Goal: Task Accomplishment & Management: Complete application form

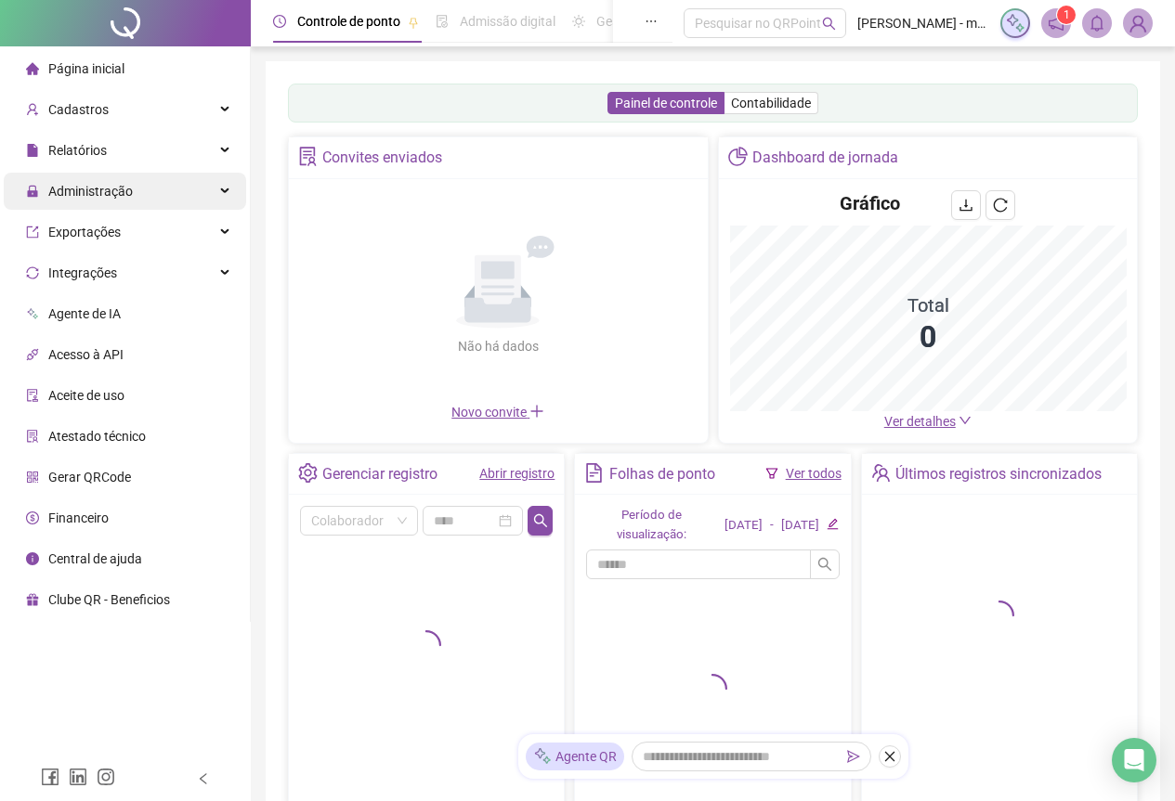
click at [134, 188] on div "Administração" at bounding box center [125, 191] width 242 height 37
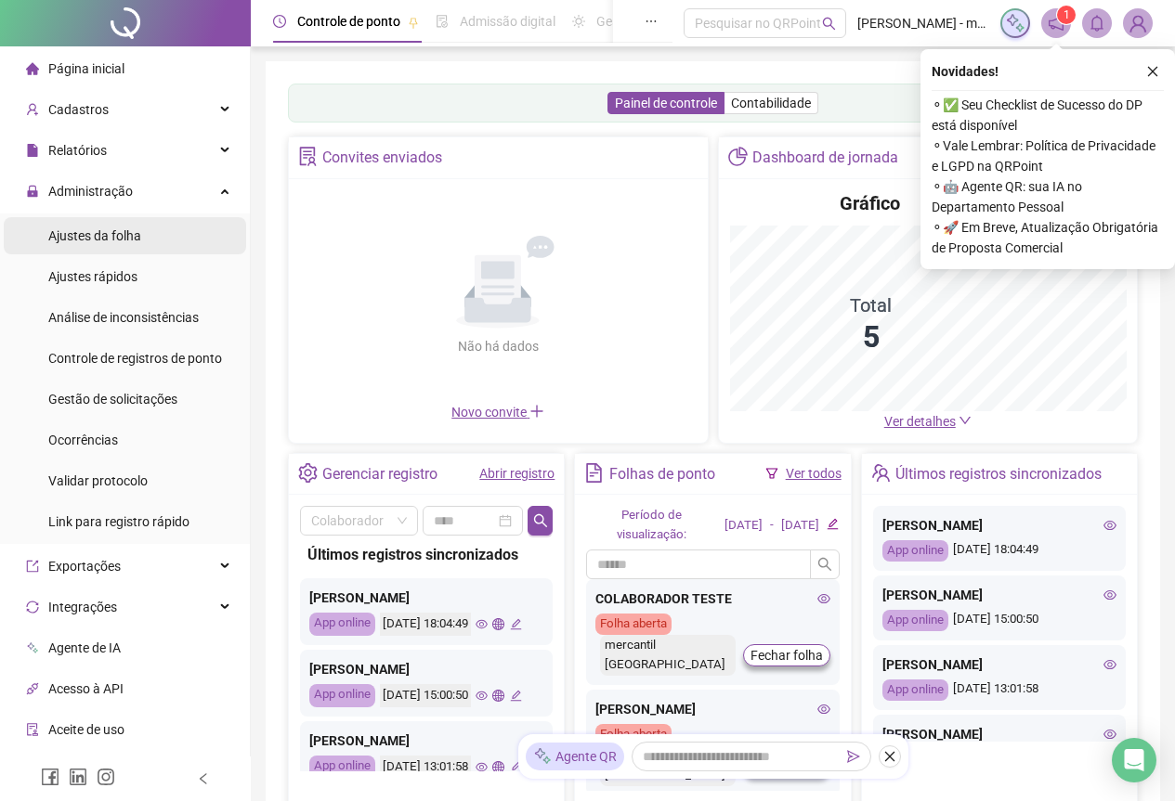
click at [119, 228] on span "Ajustes da folha" at bounding box center [94, 235] width 93 height 15
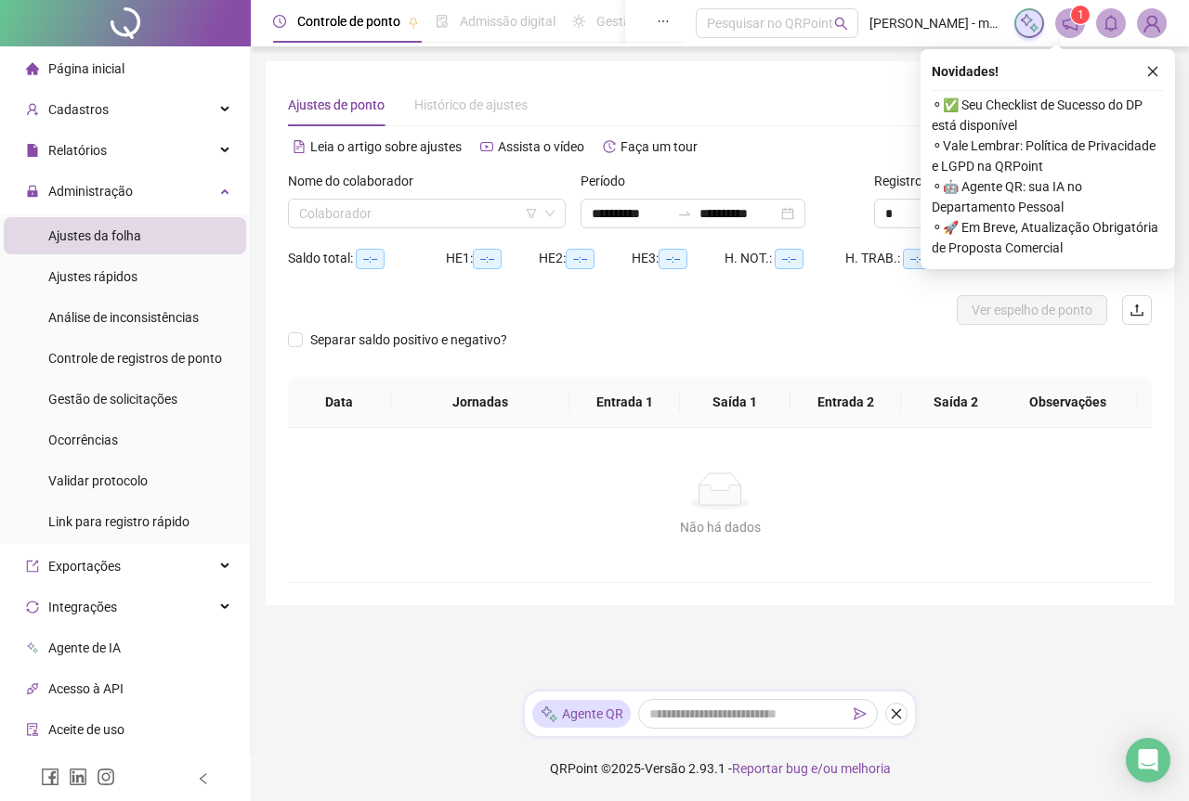
type input "**********"
click at [479, 217] on input "search" at bounding box center [418, 214] width 239 height 28
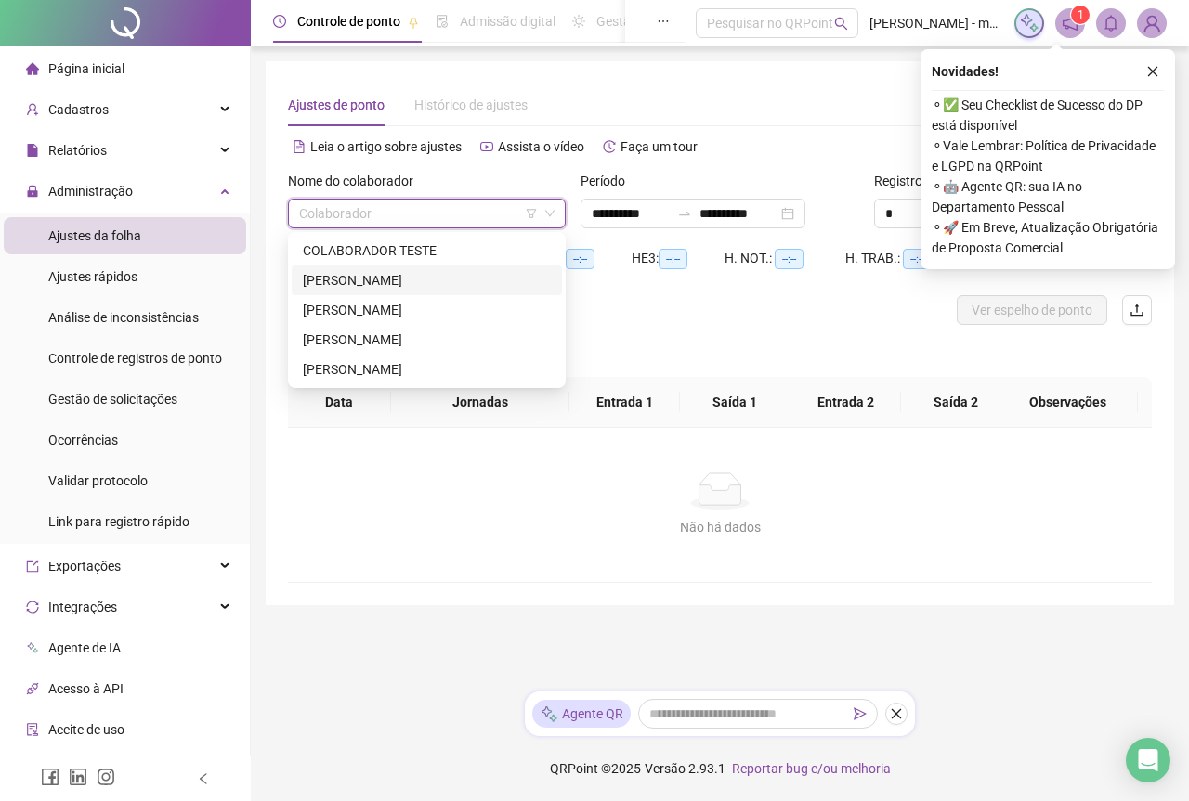
click at [383, 279] on div "[PERSON_NAME]" at bounding box center [427, 280] width 248 height 20
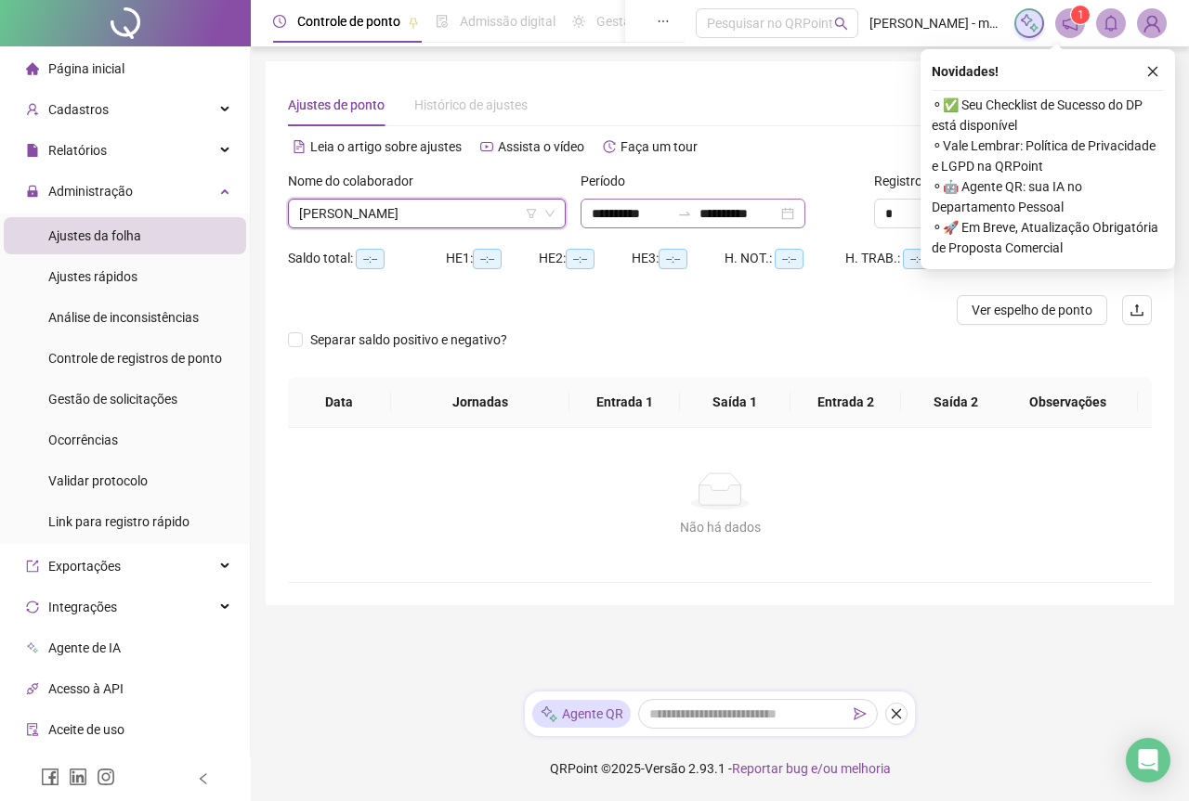
click at [805, 220] on div "**********" at bounding box center [692, 214] width 225 height 30
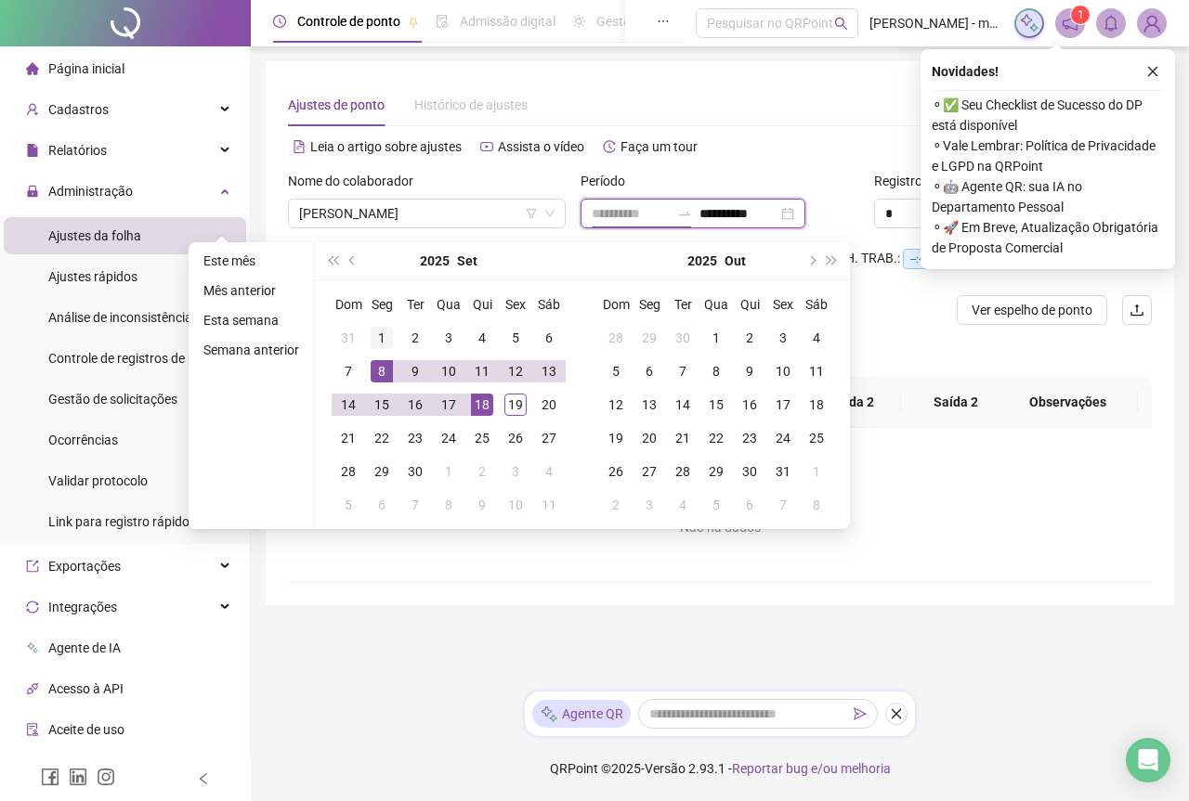
type input "**********"
click at [380, 344] on div "1" at bounding box center [381, 338] width 22 height 22
type input "**********"
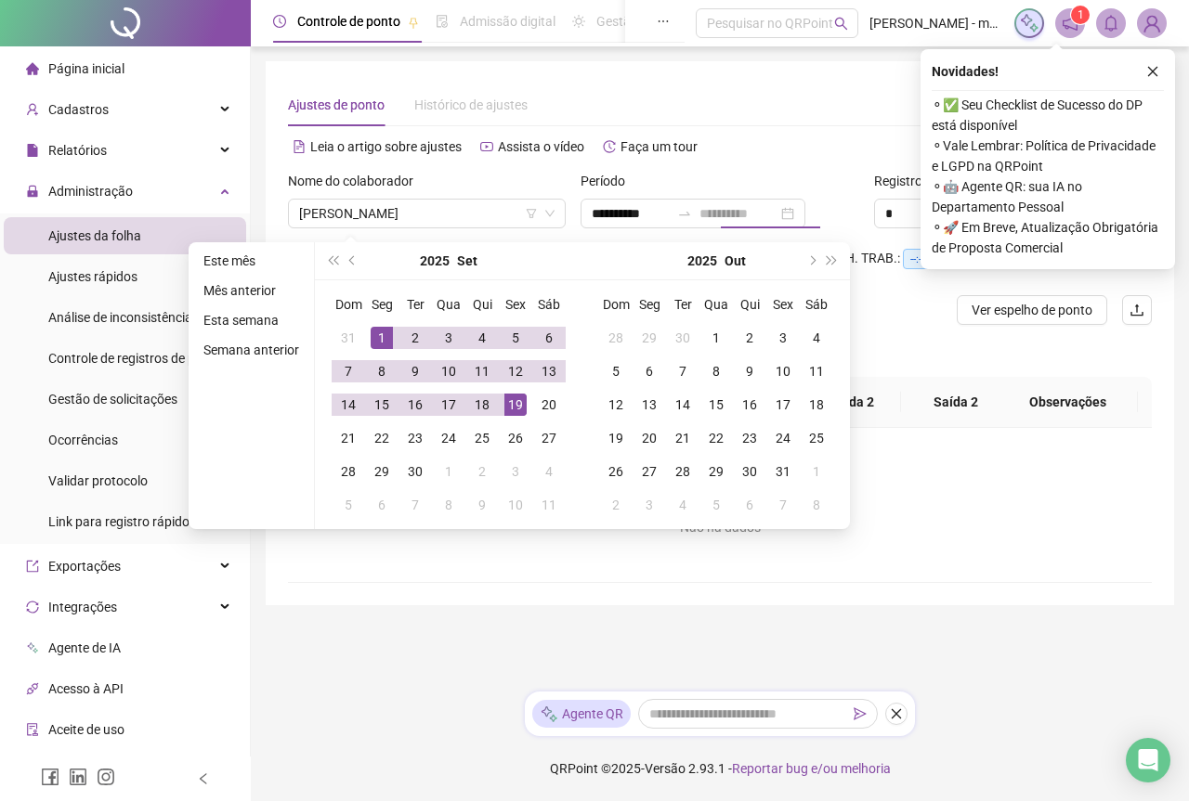
drag, startPoint x: 519, startPoint y: 403, endPoint x: 583, endPoint y: 379, distance: 68.5
click at [517, 403] on div "19" at bounding box center [515, 405] width 22 height 22
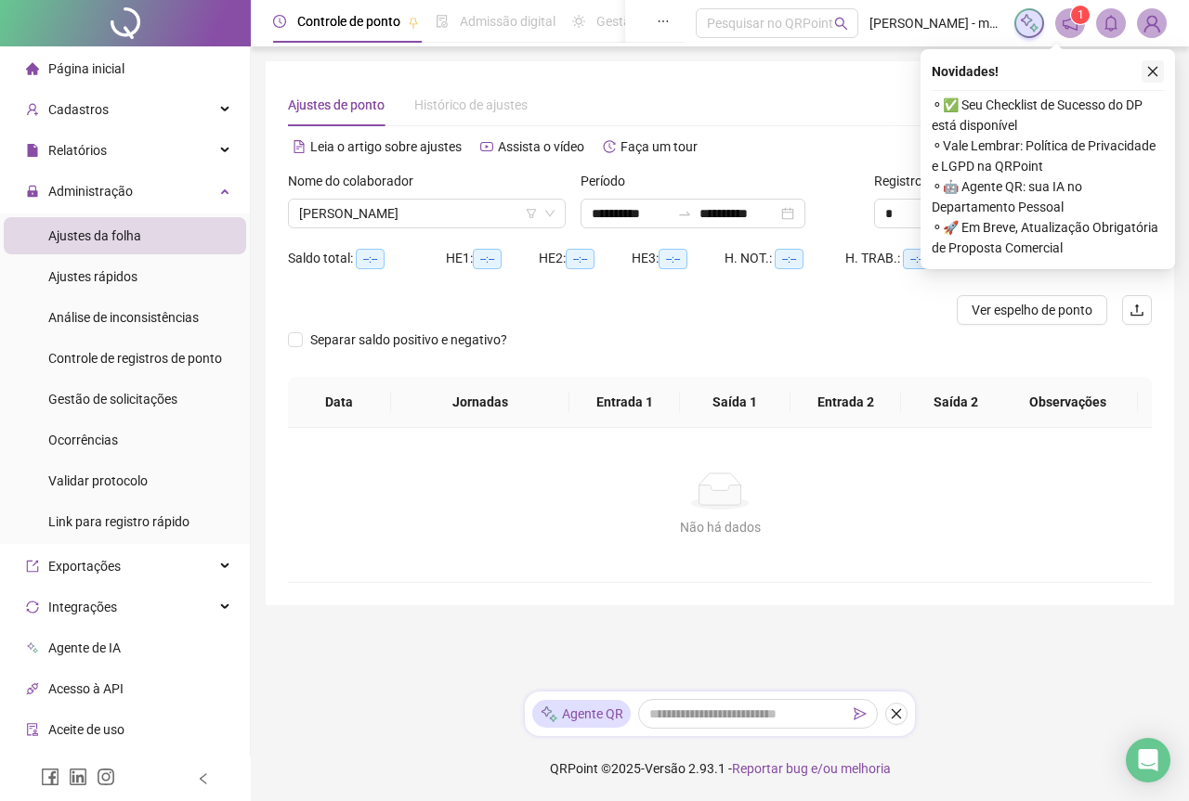
click at [1155, 77] on icon "close" at bounding box center [1152, 71] width 13 height 13
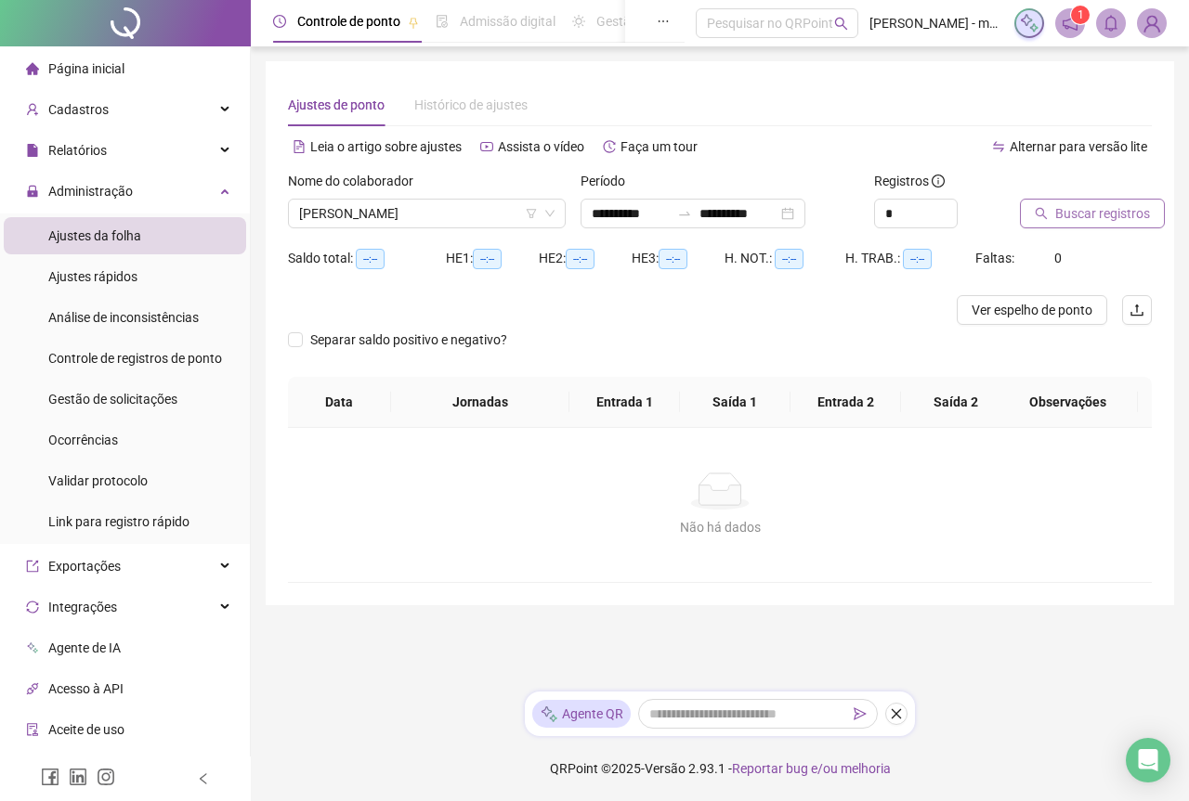
click at [1101, 212] on span "Buscar registros" at bounding box center [1102, 213] width 95 height 20
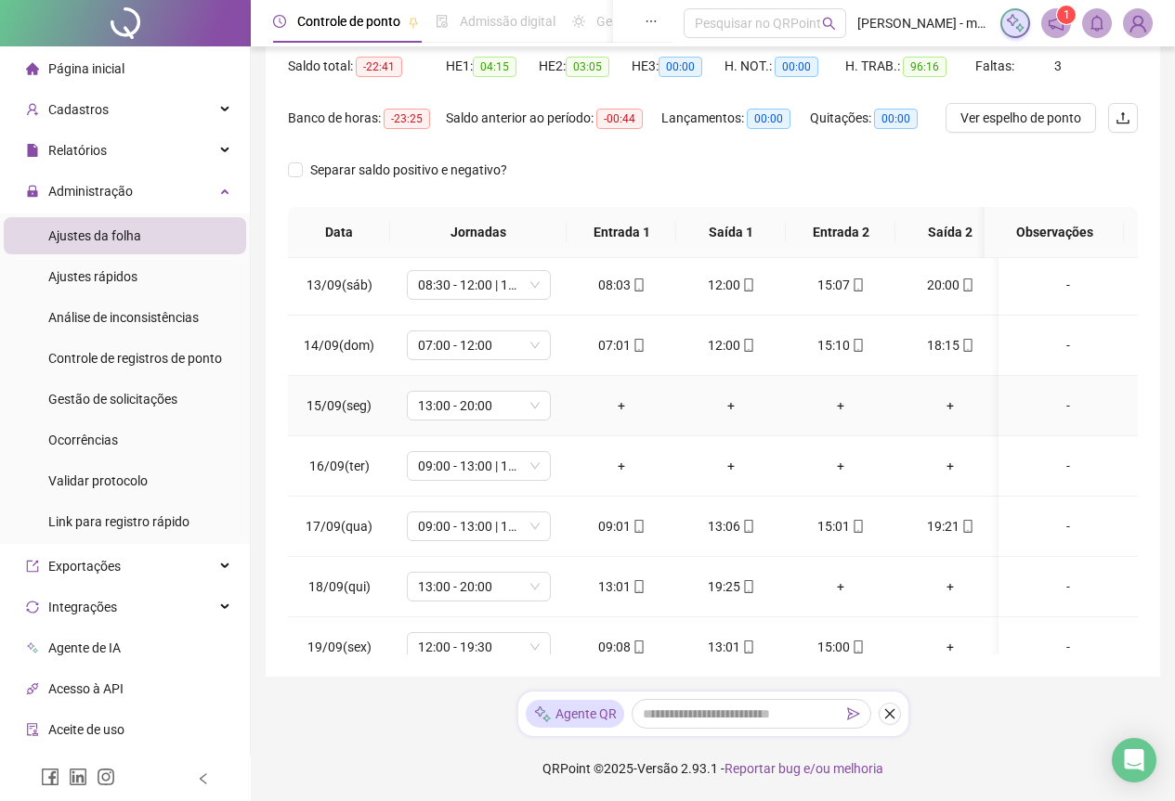
scroll to position [764, 0]
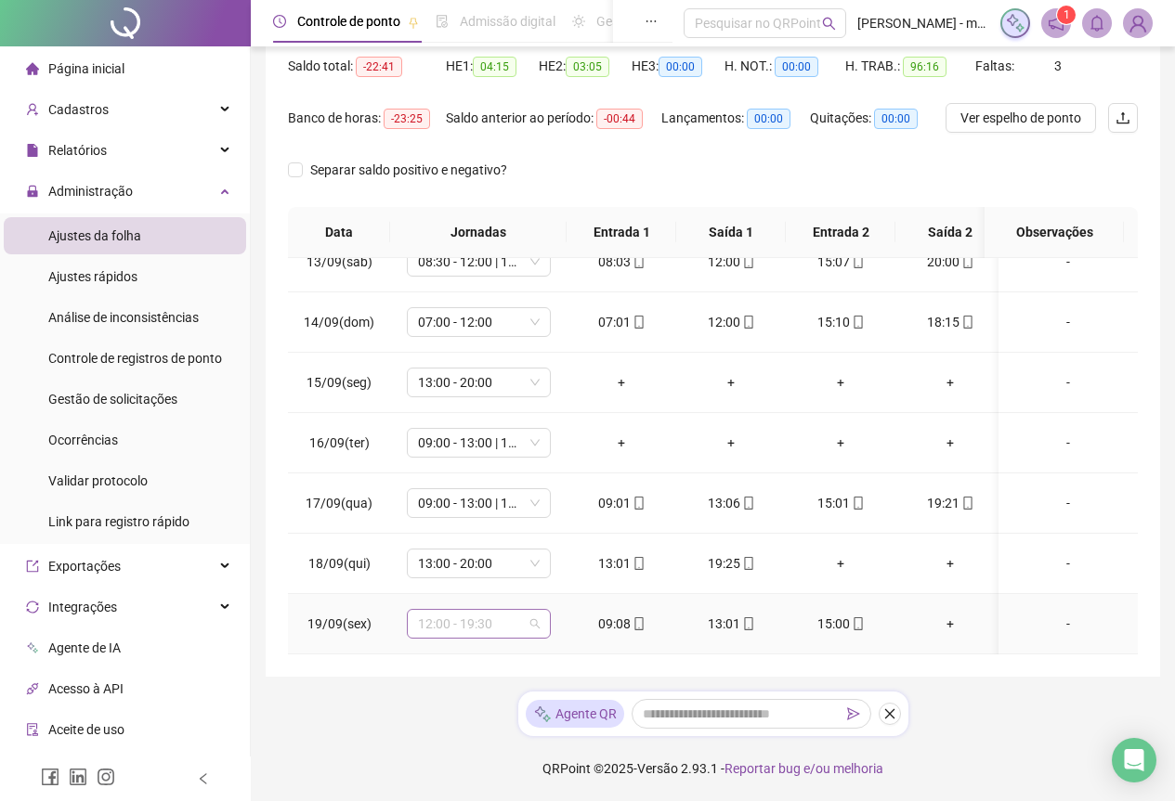
click at [534, 610] on span "12:00 - 19:30" at bounding box center [479, 624] width 122 height 28
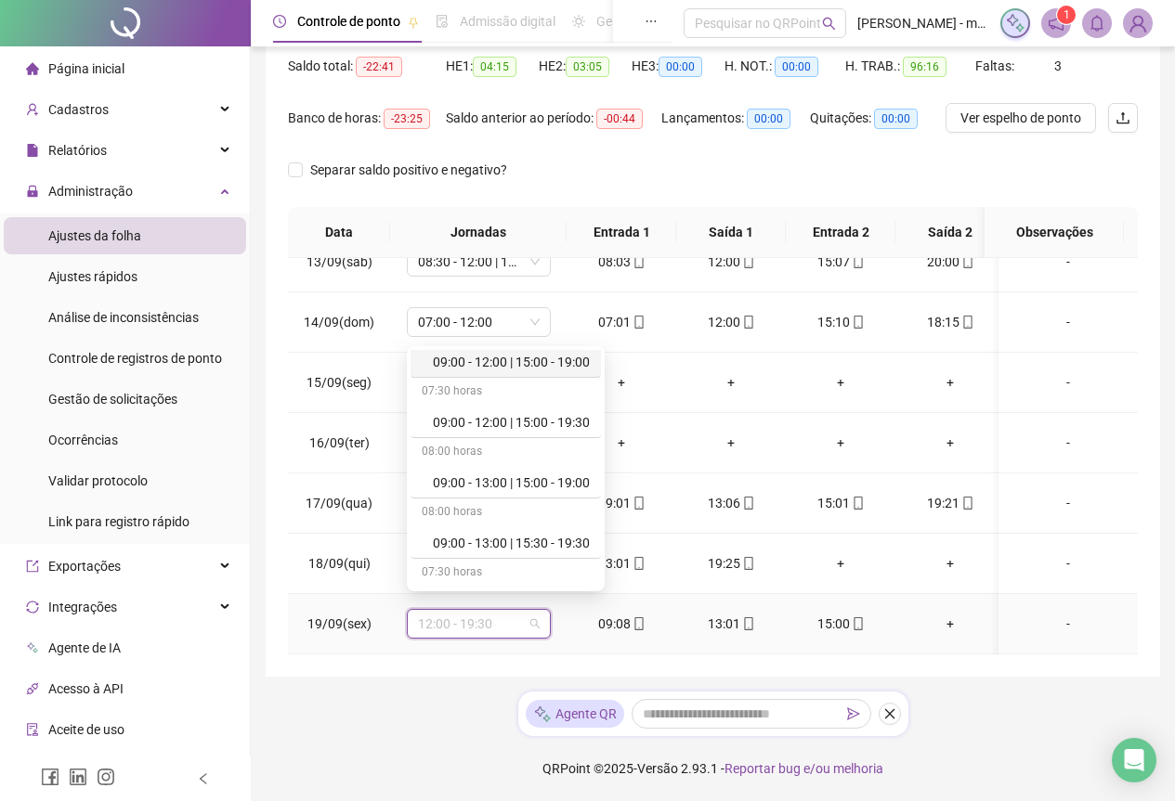
scroll to position [1084, 0]
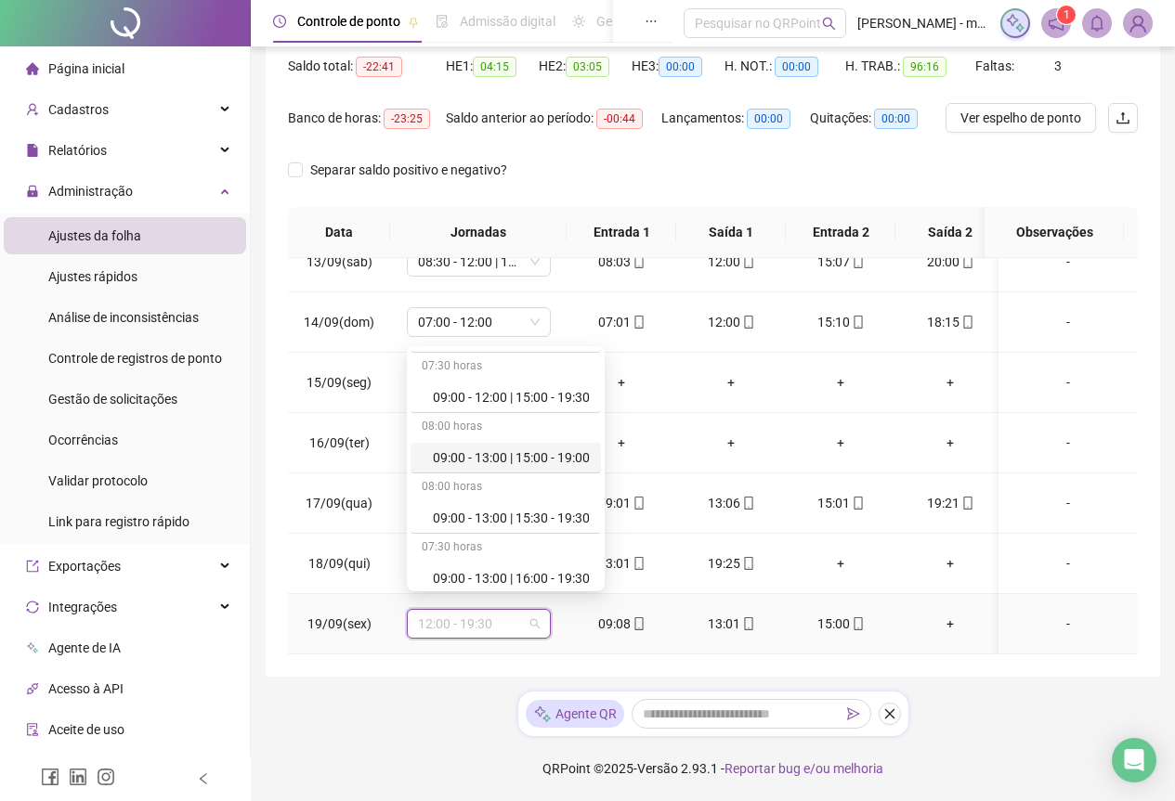
click at [495, 461] on div "09:00 - 13:00 | 15:00 - 19:00" at bounding box center [511, 458] width 157 height 20
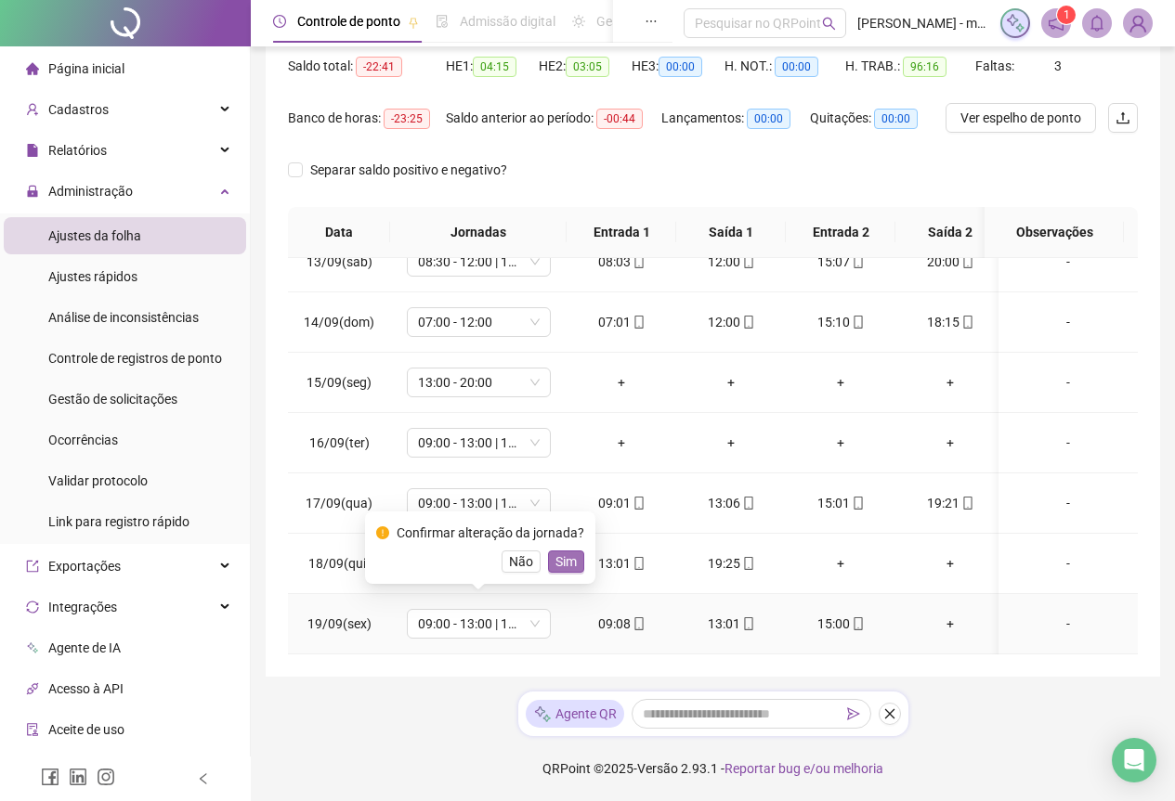
click at [558, 557] on span "Sim" at bounding box center [565, 562] width 21 height 20
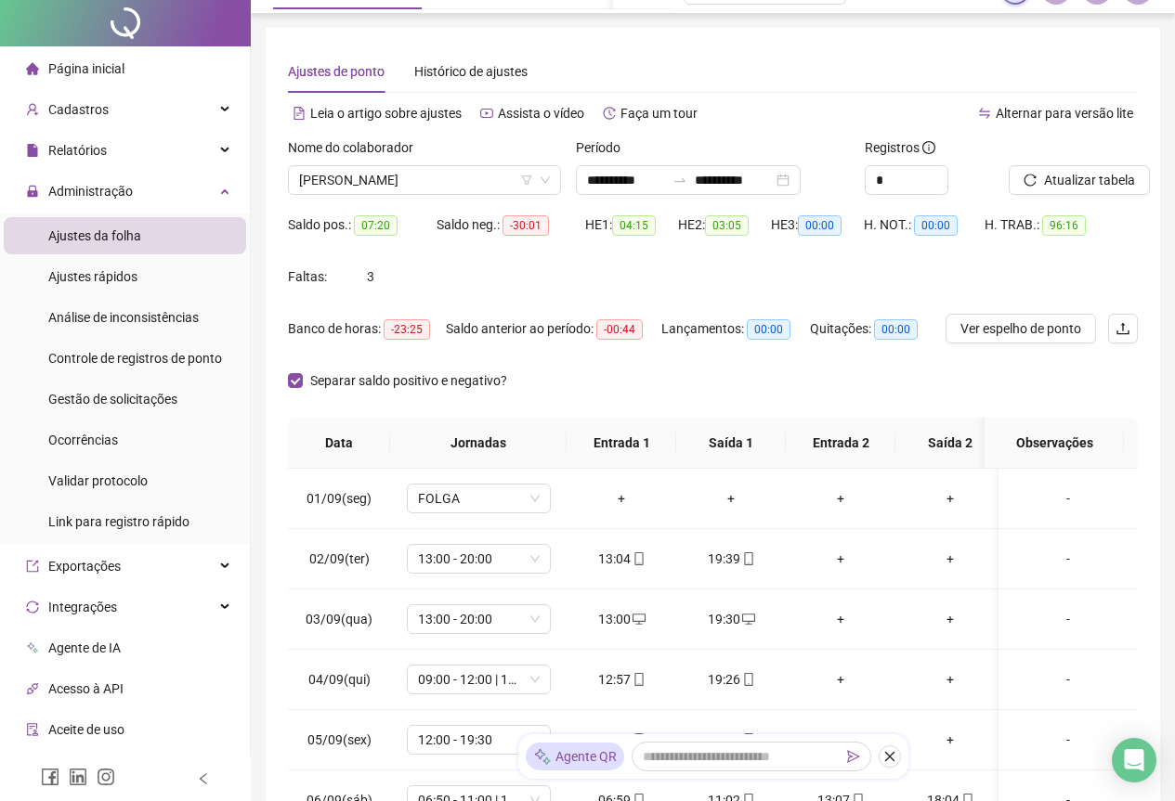
scroll to position [0, 0]
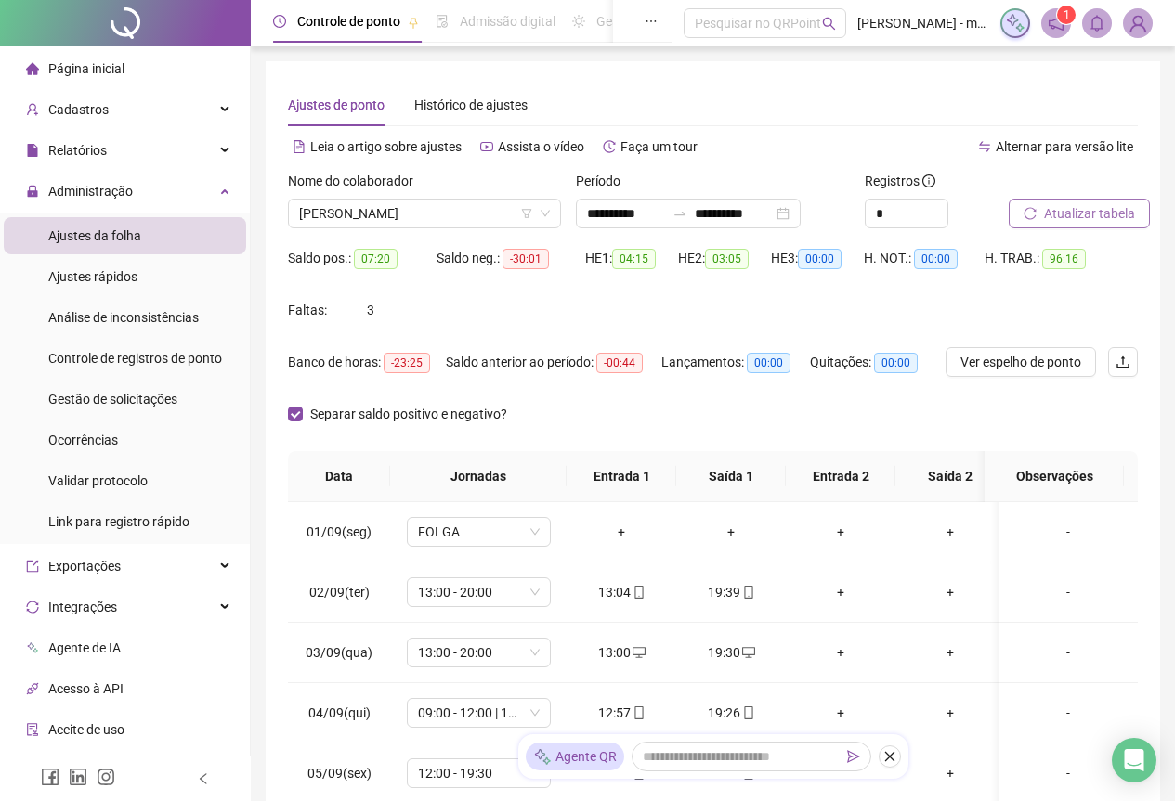
click at [1061, 207] on span "Atualizar tabela" at bounding box center [1089, 213] width 91 height 20
click at [498, 214] on span "[PERSON_NAME]" at bounding box center [424, 214] width 251 height 28
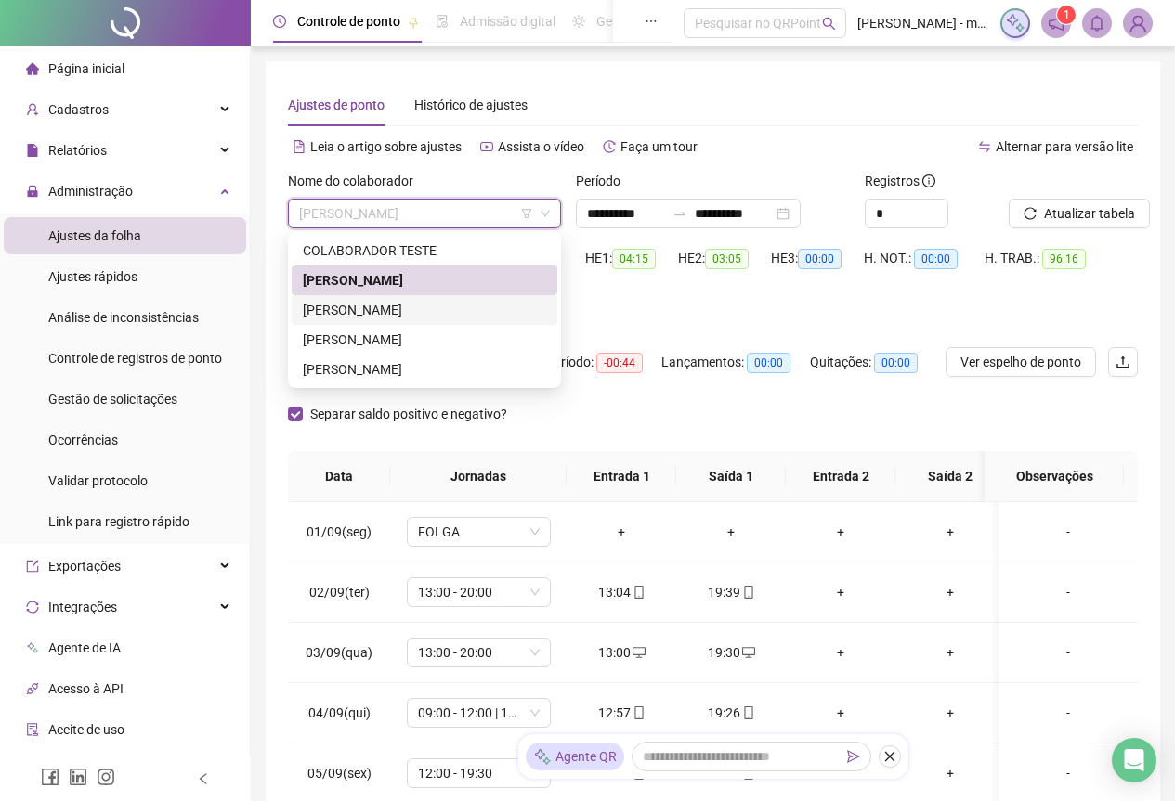
click at [334, 310] on div "[PERSON_NAME]" at bounding box center [424, 310] width 243 height 20
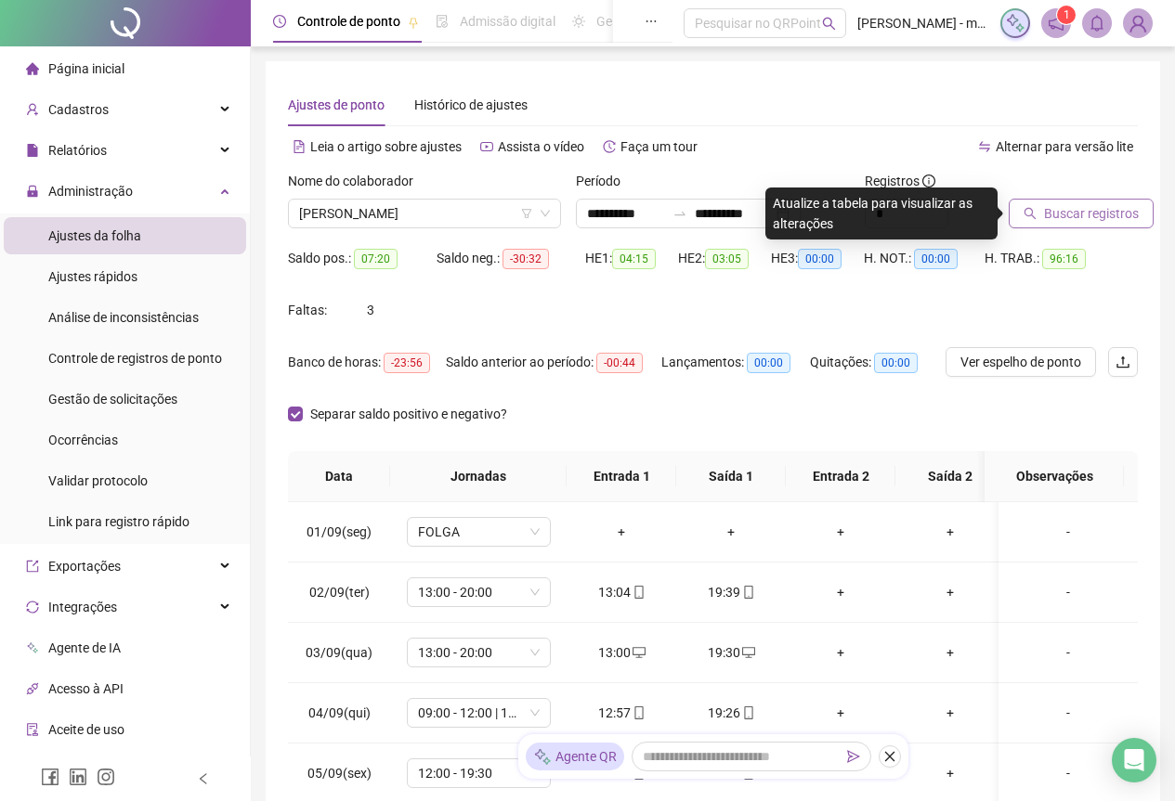
click at [1064, 203] on span "Buscar registros" at bounding box center [1091, 213] width 95 height 20
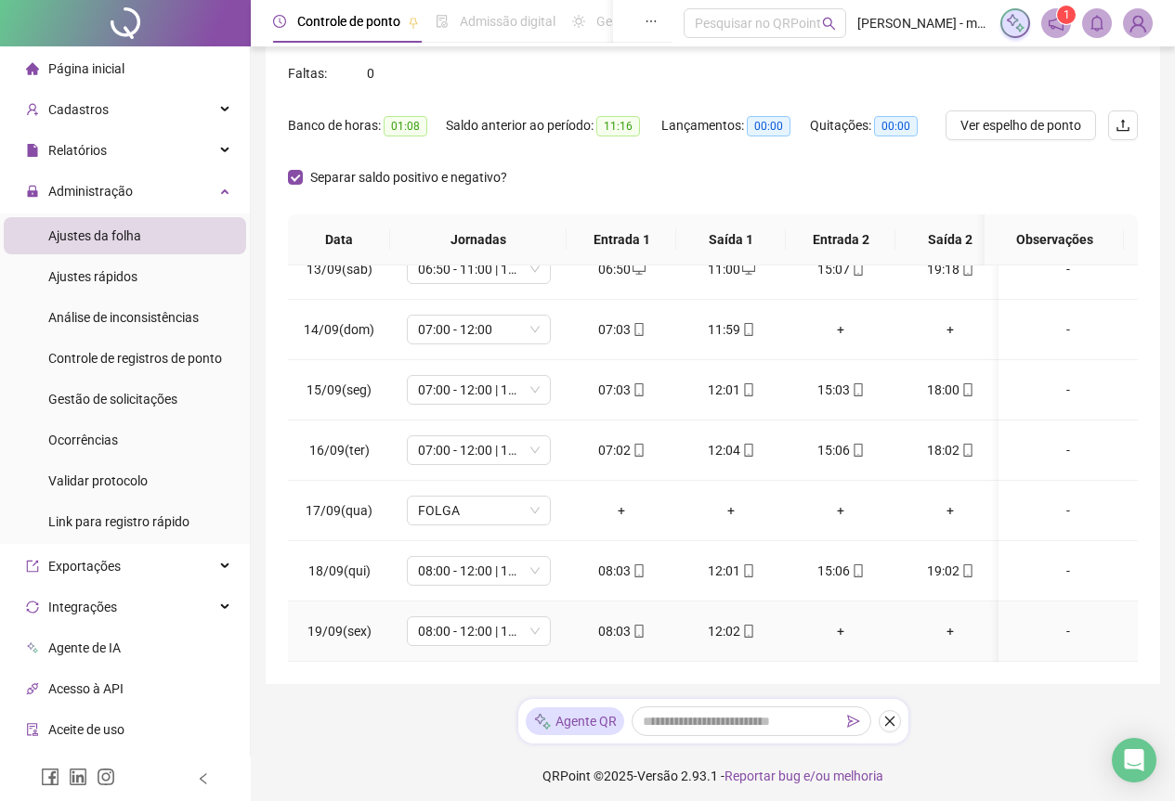
scroll to position [244, 0]
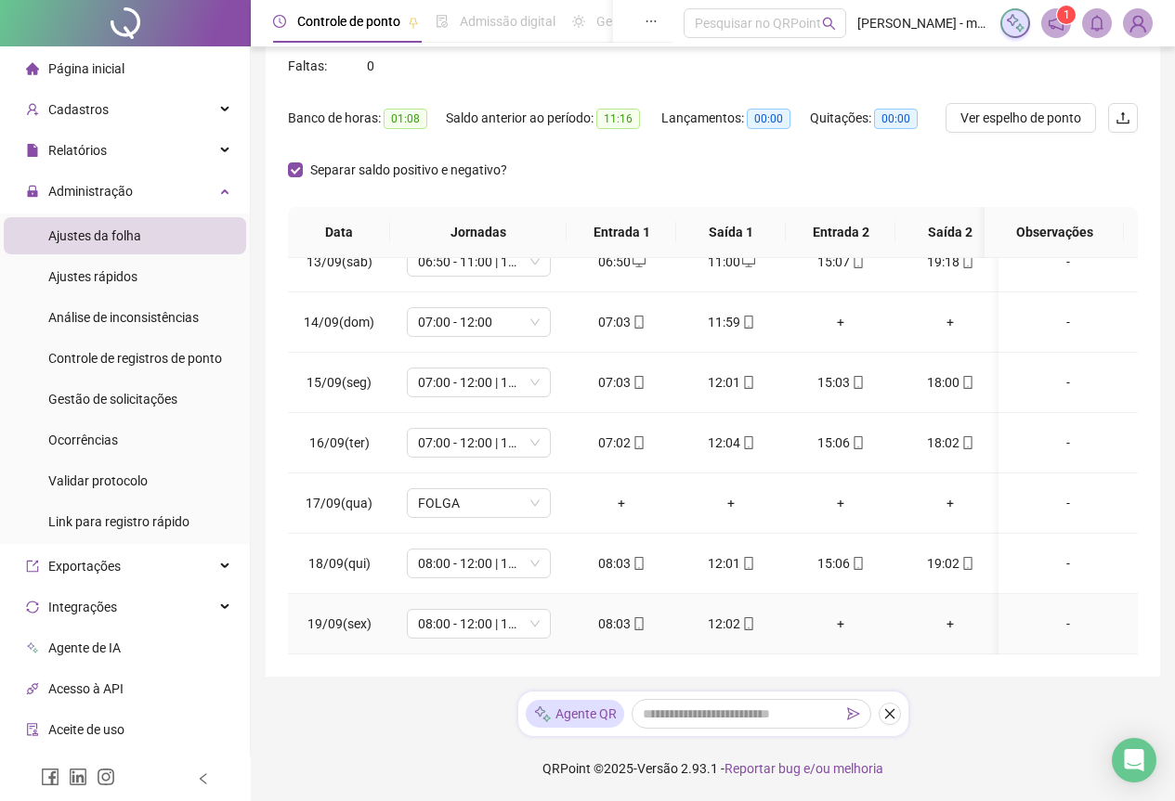
click at [840, 614] on div "+" at bounding box center [840, 624] width 80 height 20
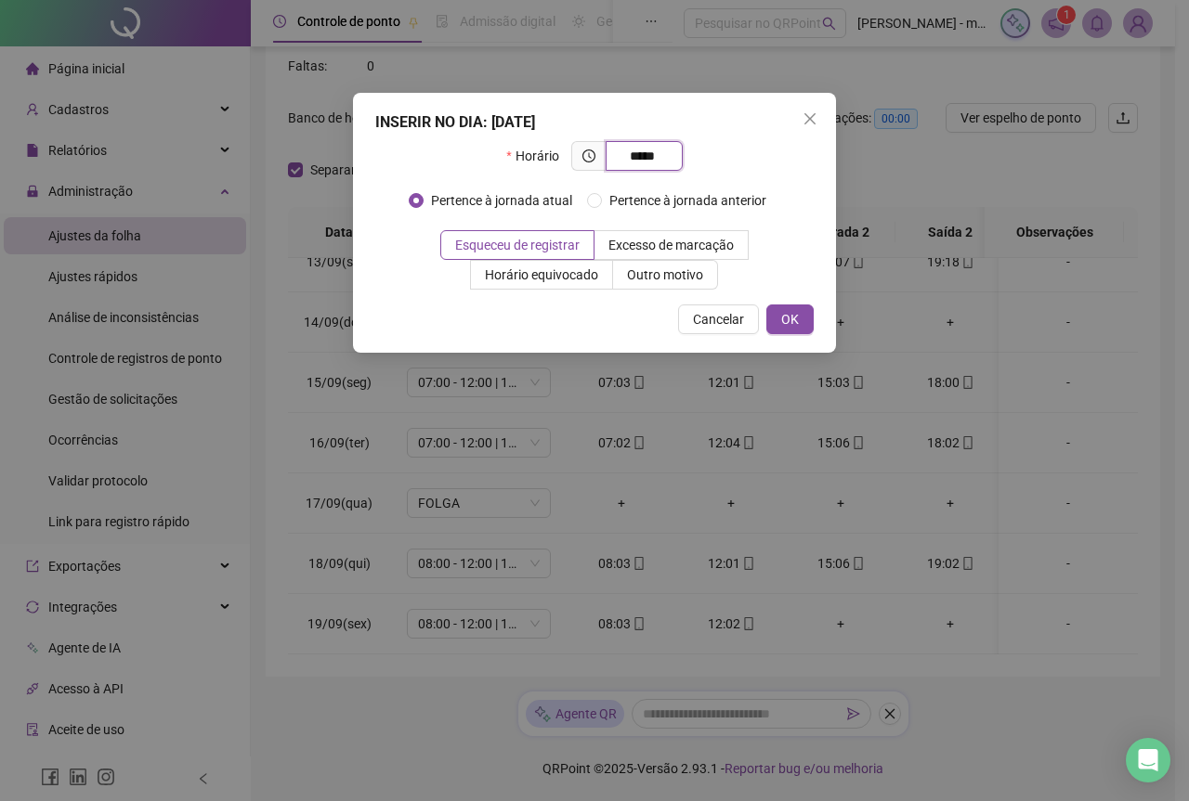
type input "*****"
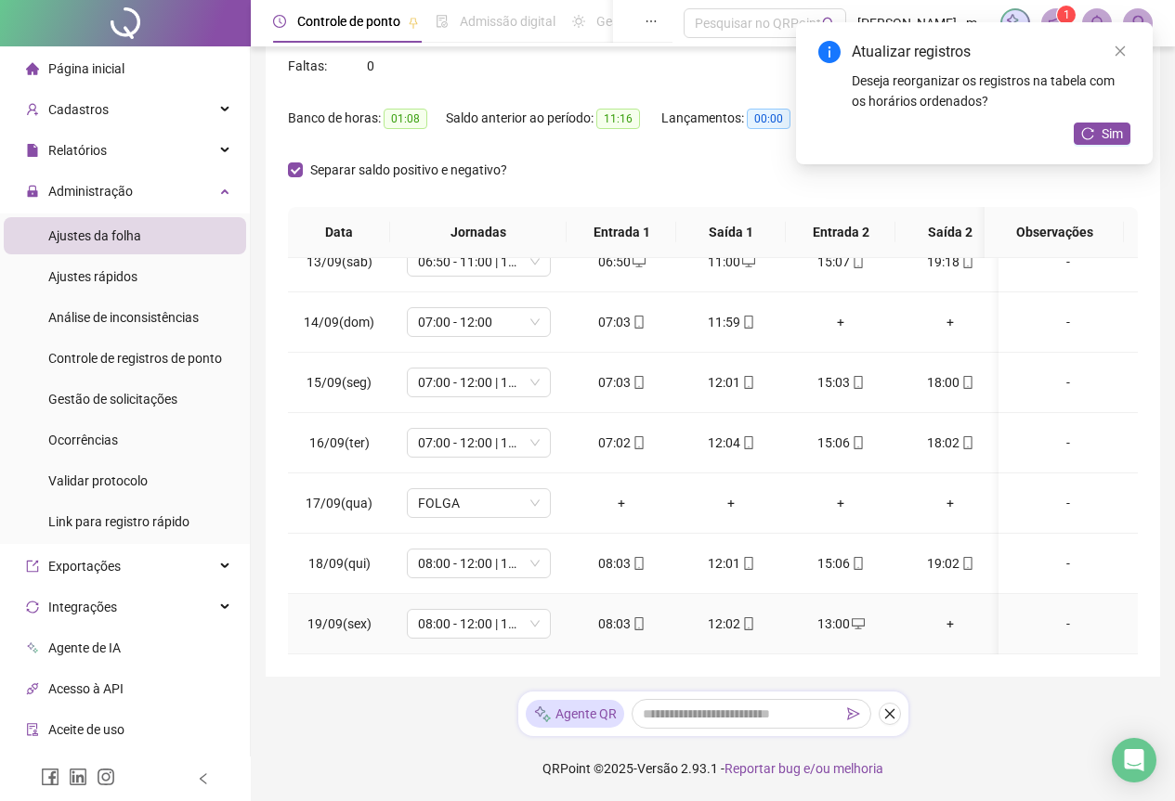
click at [950, 614] on div "+" at bounding box center [950, 624] width 80 height 20
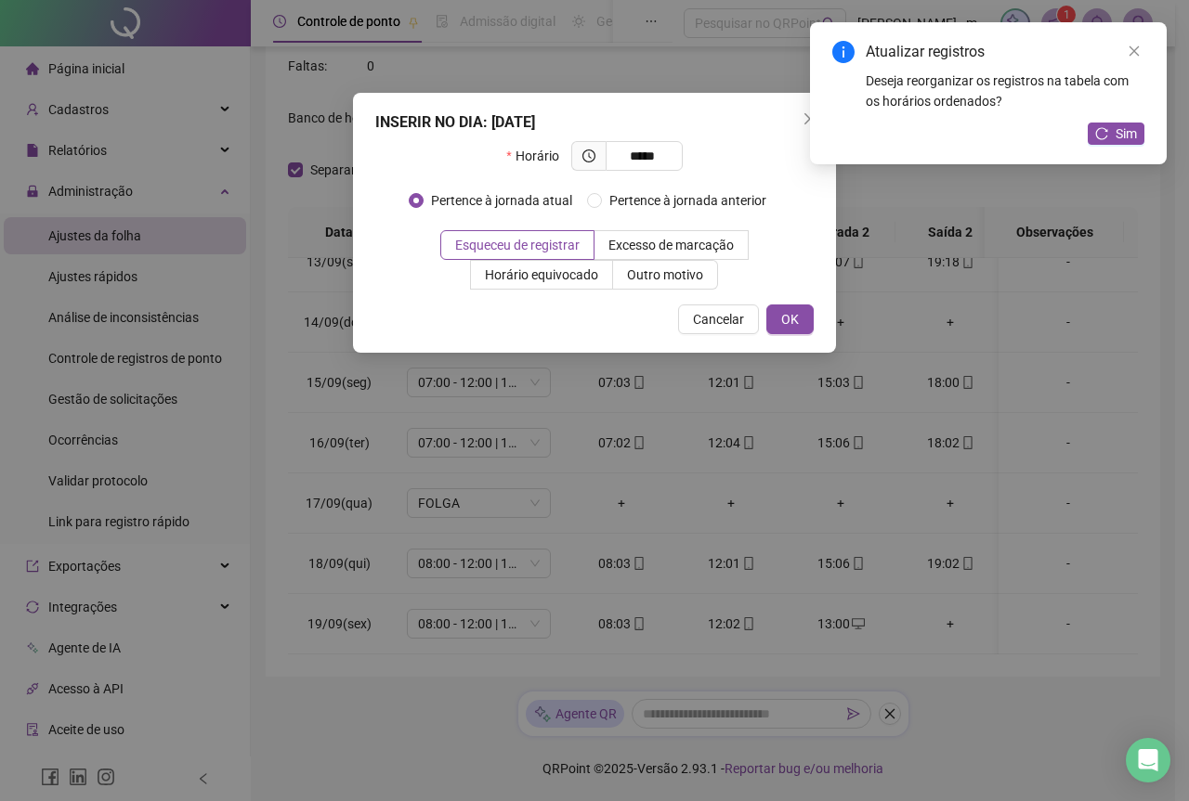
type input "*****"
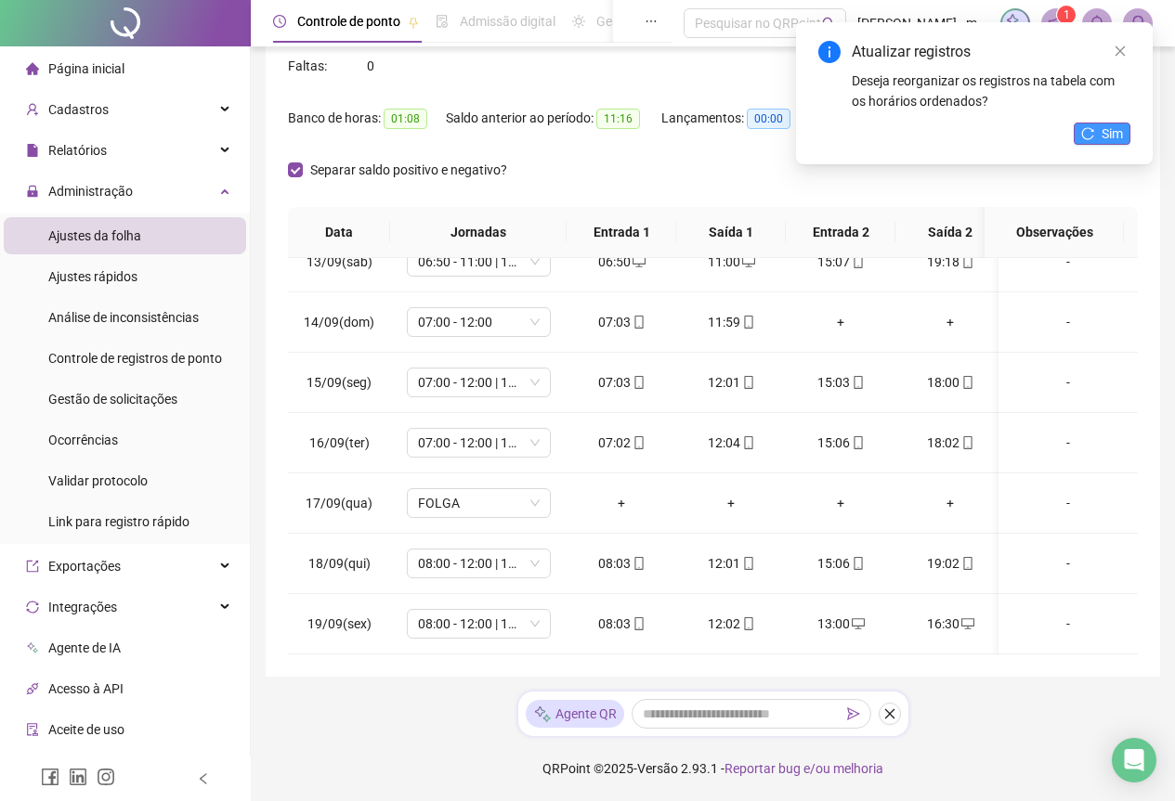
click at [1082, 134] on icon "reload" at bounding box center [1088, 133] width 12 height 12
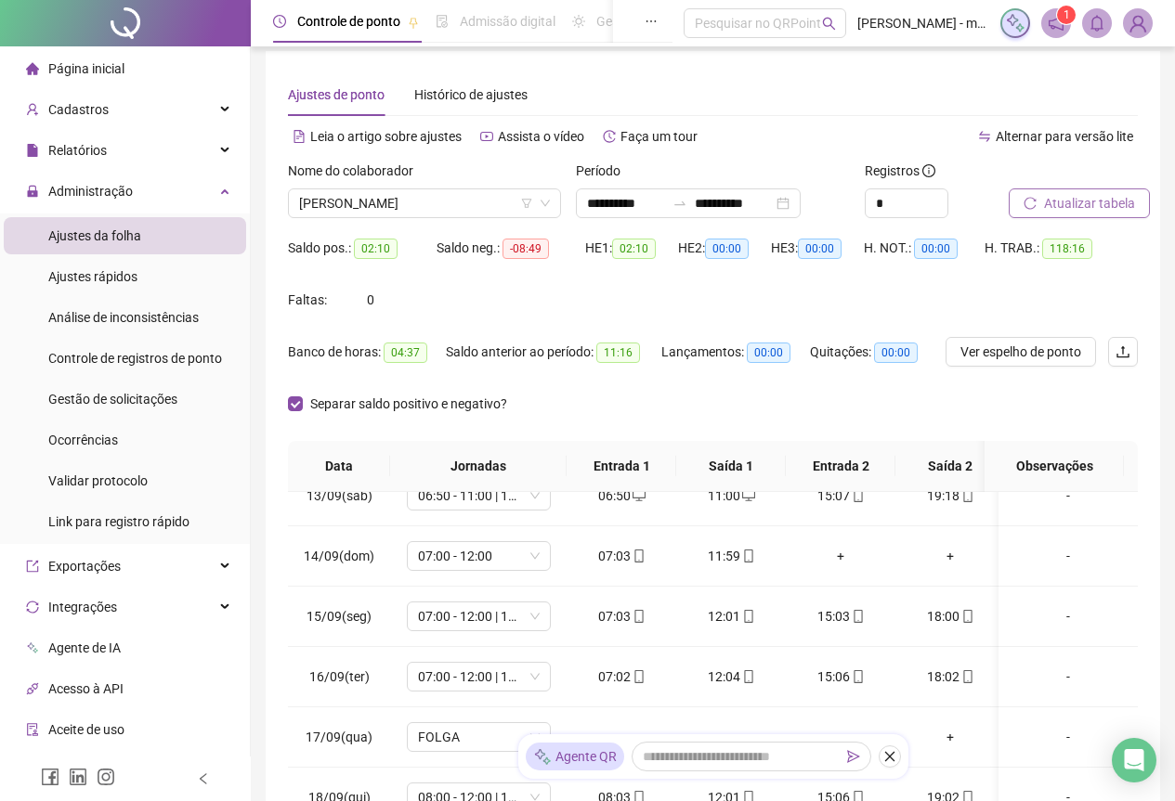
scroll to position [0, 0]
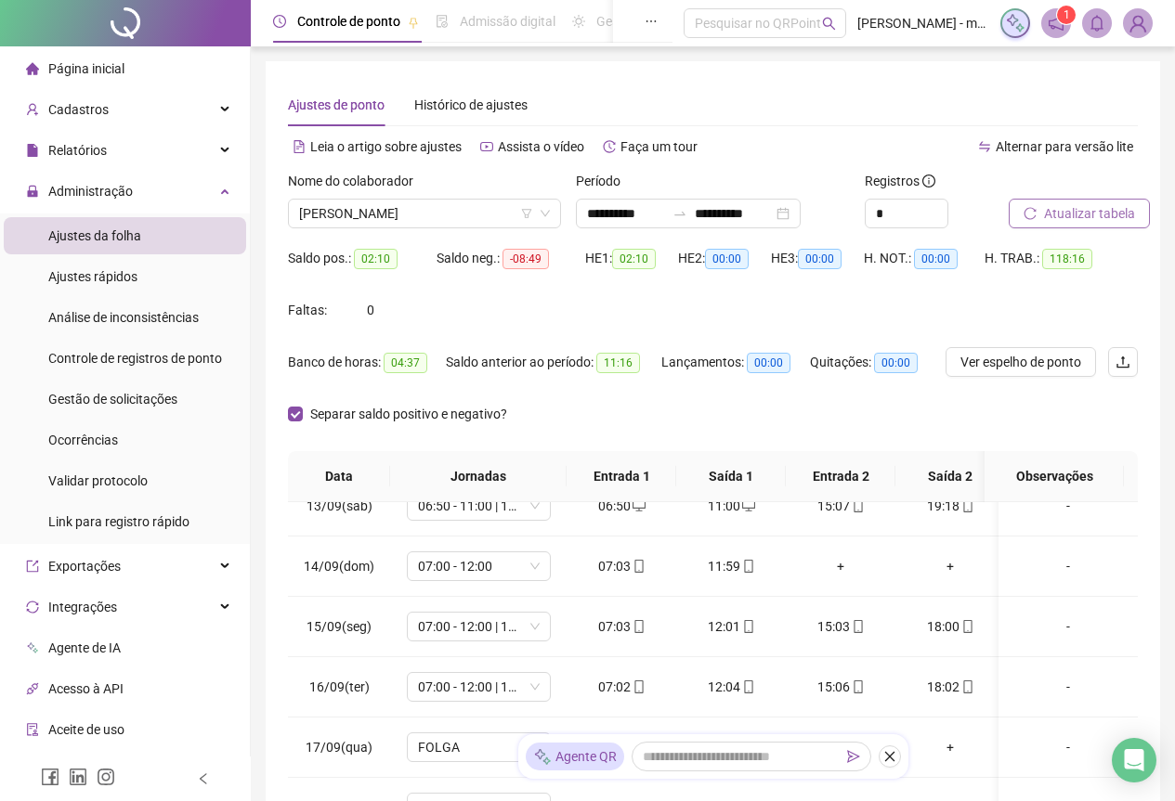
click at [1084, 214] on span "Atualizar tabela" at bounding box center [1089, 213] width 91 height 20
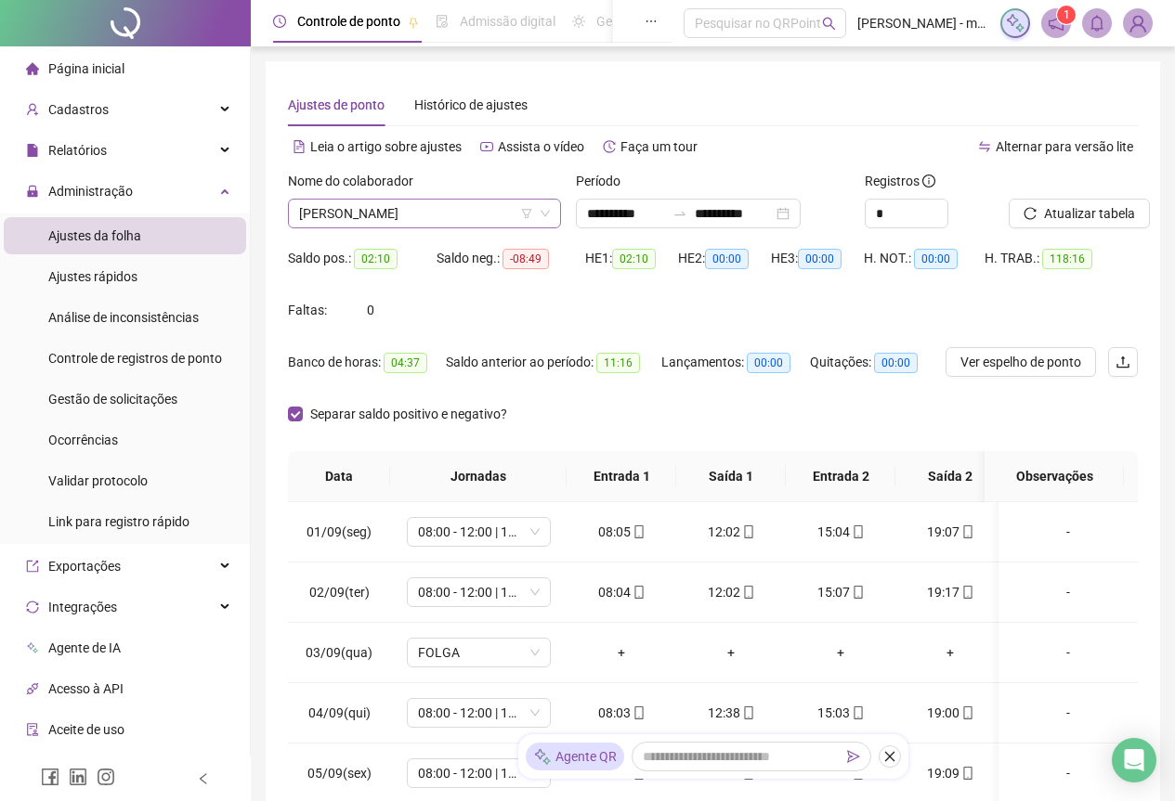
click at [470, 216] on span "[PERSON_NAME]" at bounding box center [424, 214] width 251 height 28
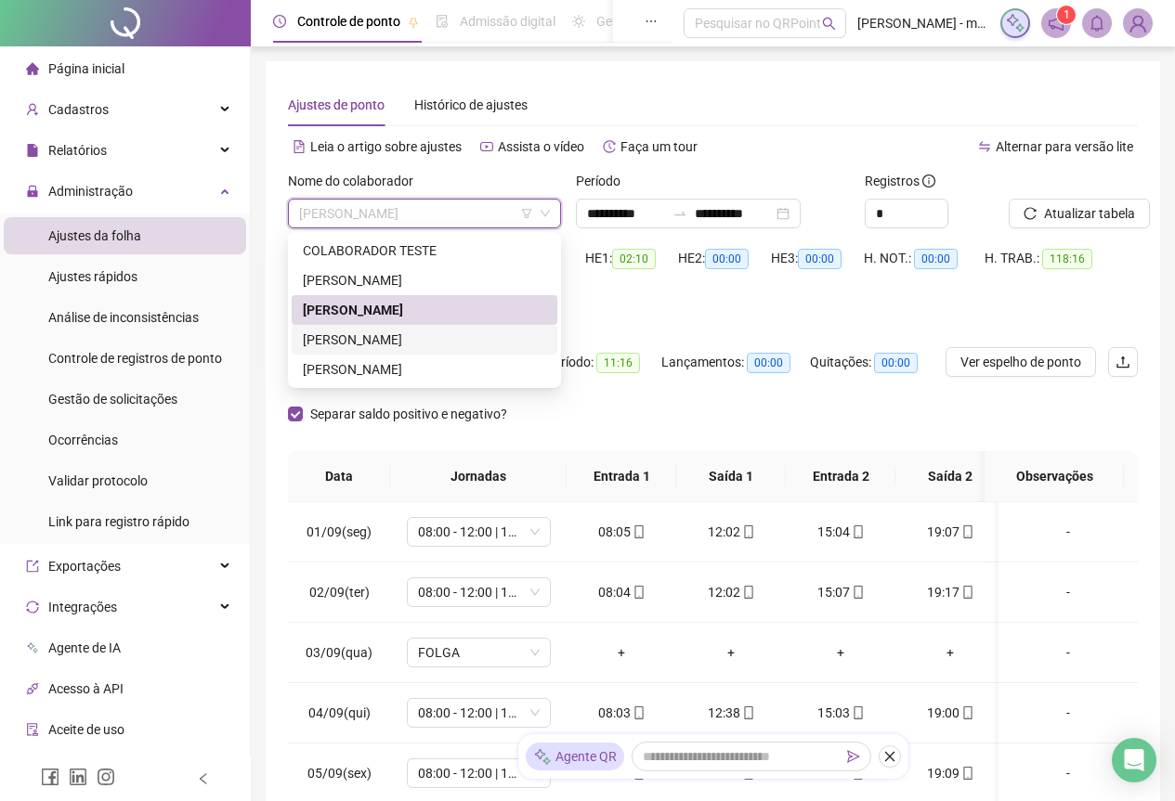
click at [368, 336] on div "[PERSON_NAME]" at bounding box center [424, 340] width 243 height 20
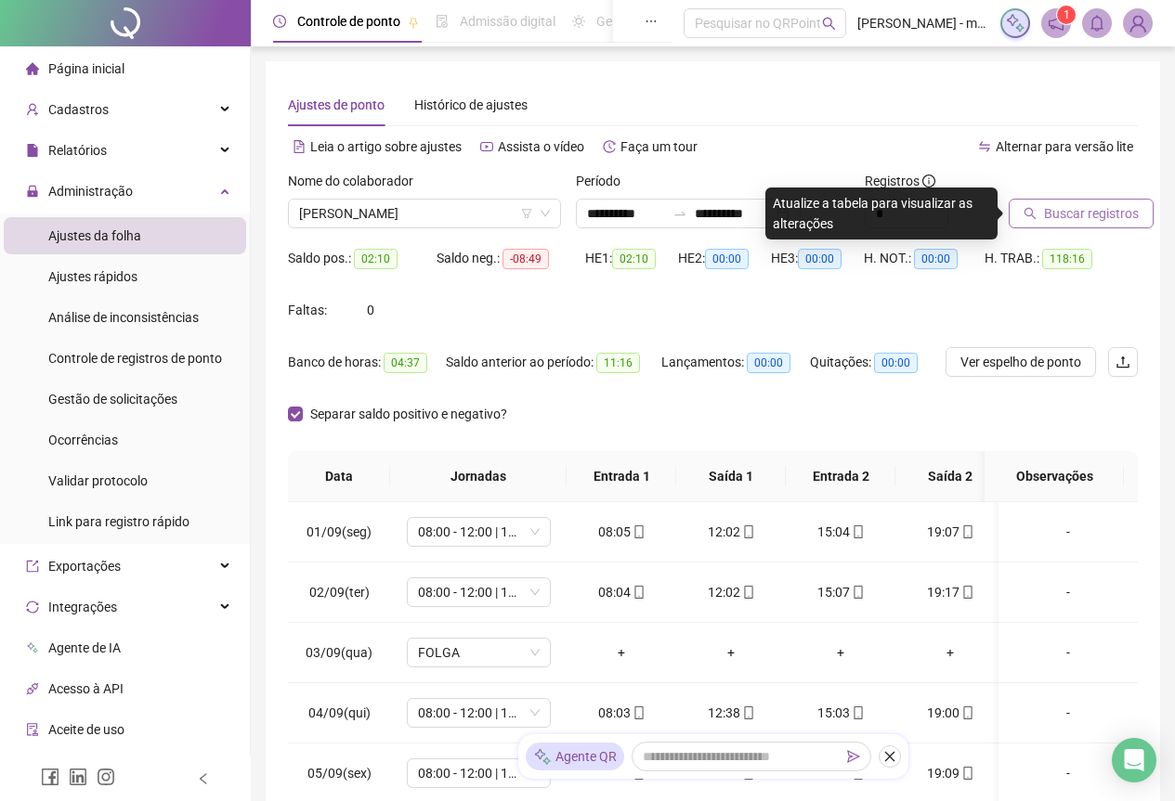
click at [1074, 217] on span "Buscar registros" at bounding box center [1091, 213] width 95 height 20
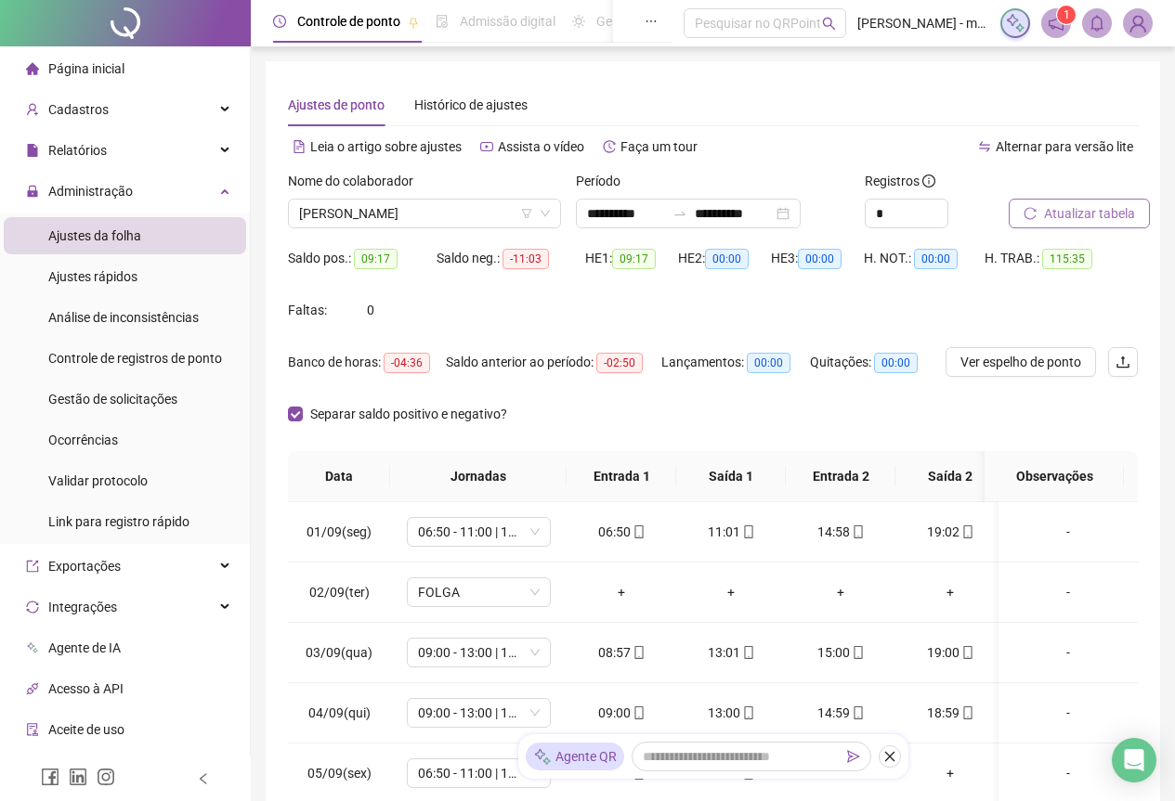
click at [1098, 228] on div "Atualizar tabela" at bounding box center [1073, 207] width 144 height 72
click at [1098, 221] on span "Atualizar tabela" at bounding box center [1089, 213] width 91 height 20
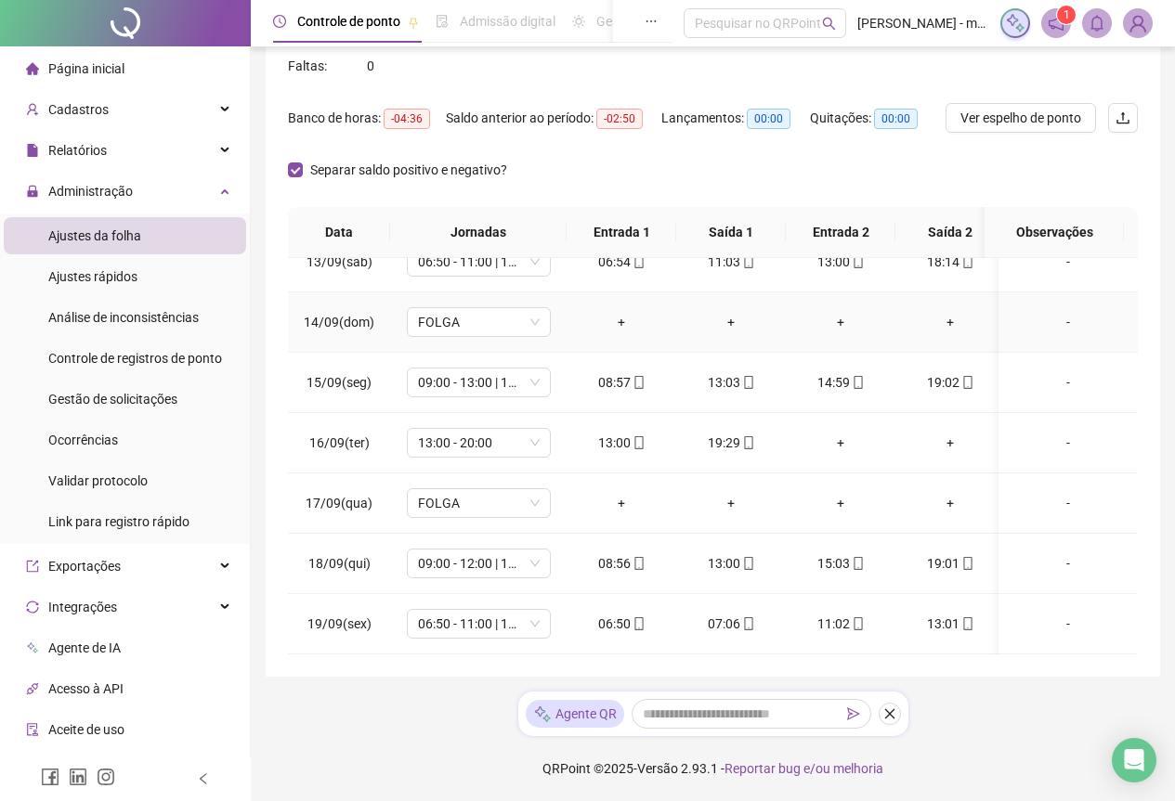
scroll to position [548, 0]
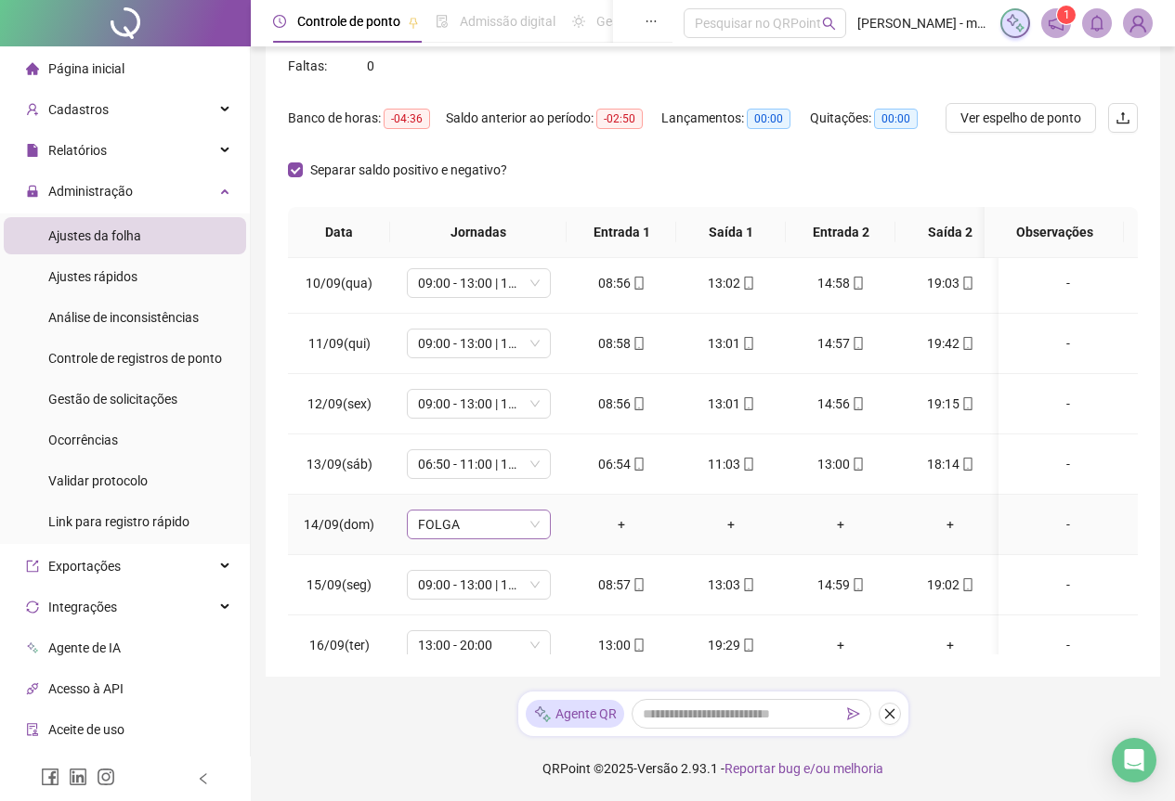
click at [526, 531] on span "FOLGA" at bounding box center [479, 525] width 122 height 28
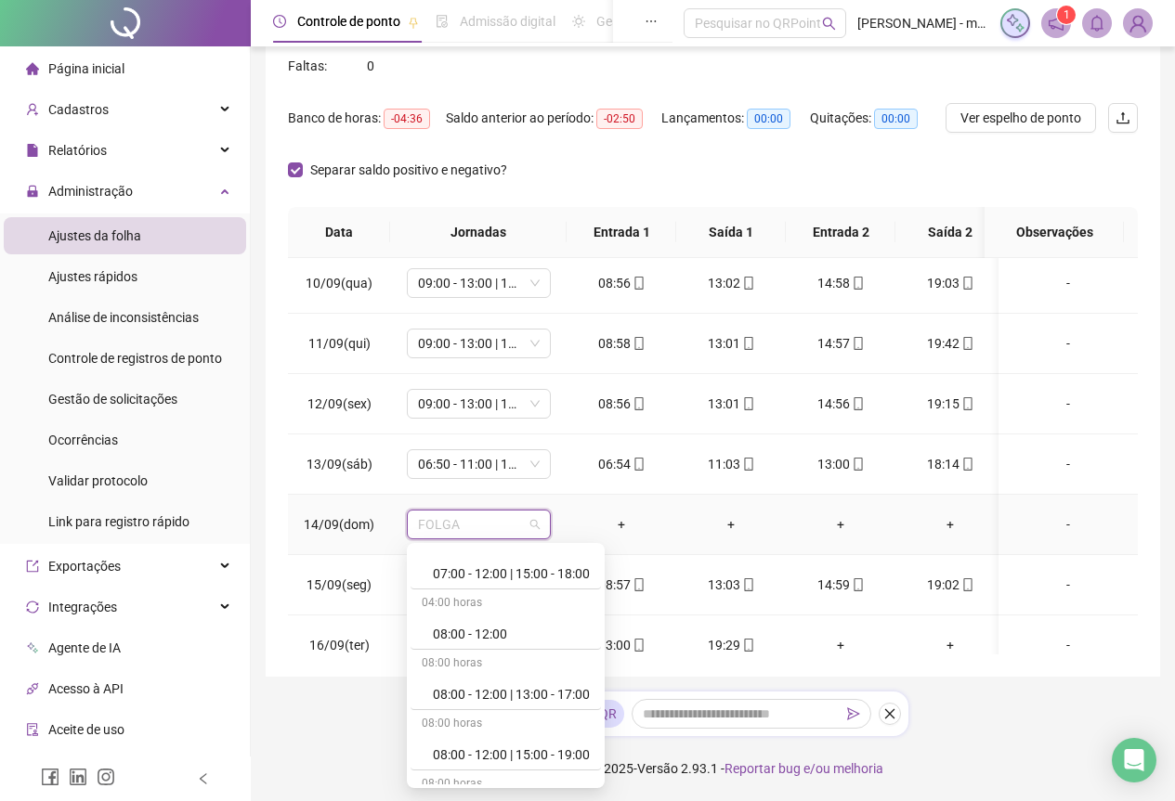
scroll to position [650, 0]
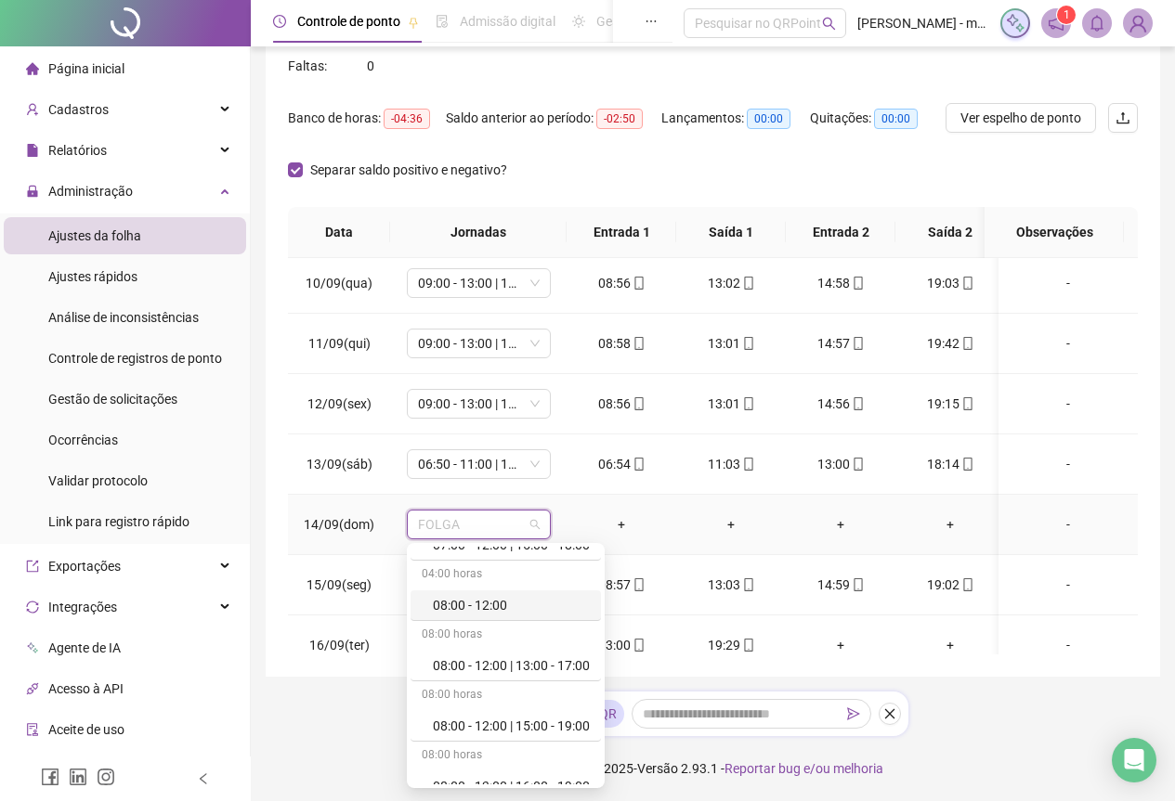
click at [472, 617] on div "08:00 - 12:00" at bounding box center [505, 606] width 190 height 31
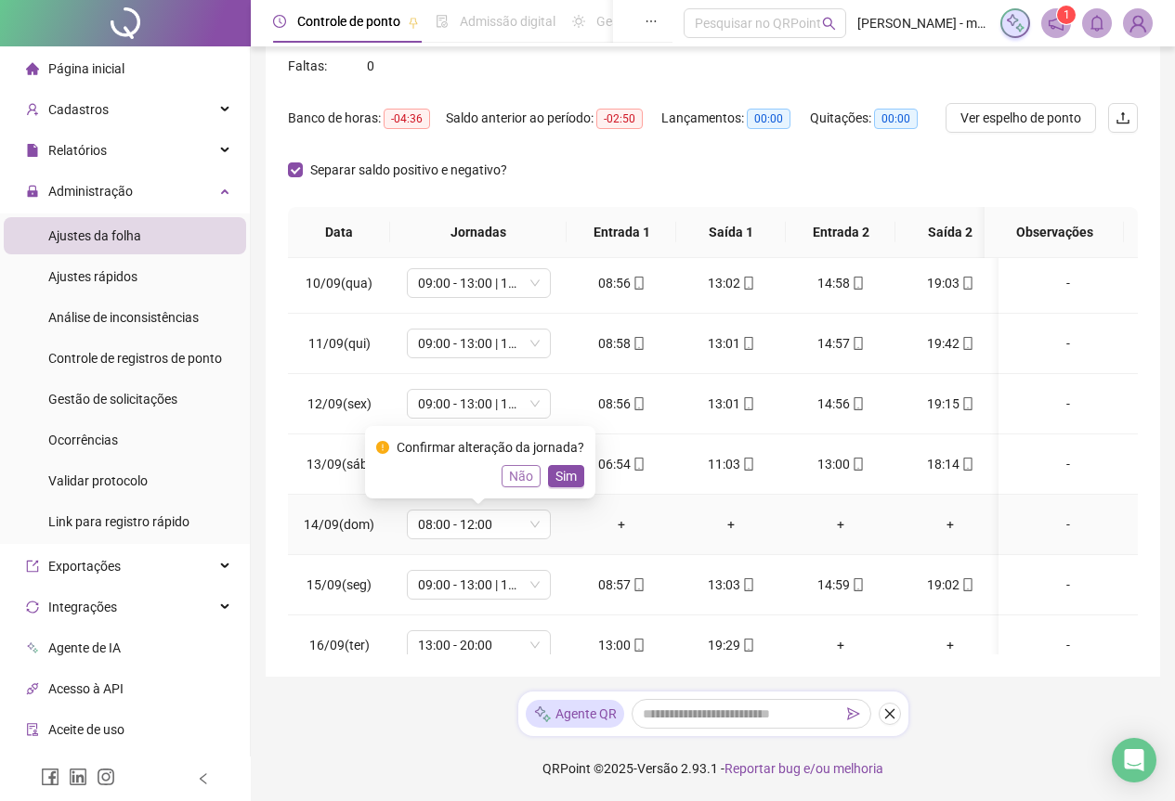
drag, startPoint x: 526, startPoint y: 478, endPoint x: 521, endPoint y: 491, distance: 13.8
click at [525, 478] on span "Não" at bounding box center [521, 476] width 24 height 20
click at [521, 513] on td "FOLGA" at bounding box center [478, 525] width 176 height 60
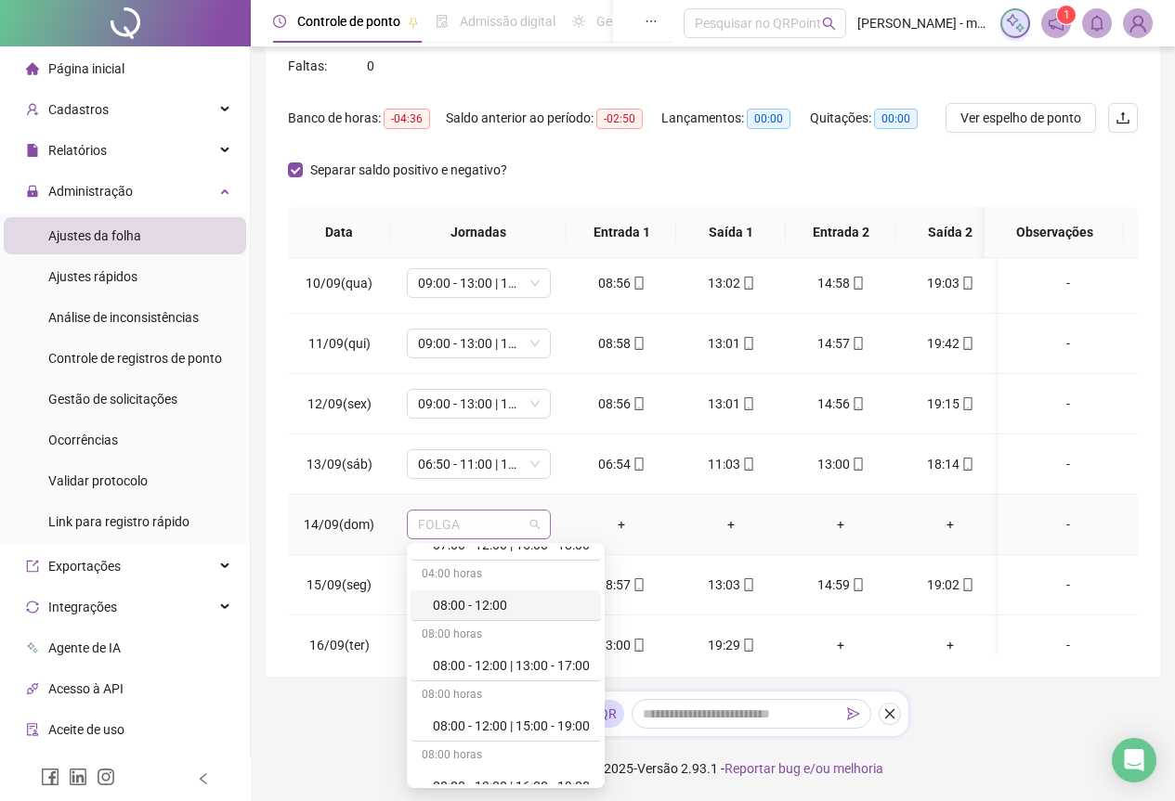
click at [519, 524] on span "FOLGA" at bounding box center [479, 525] width 122 height 28
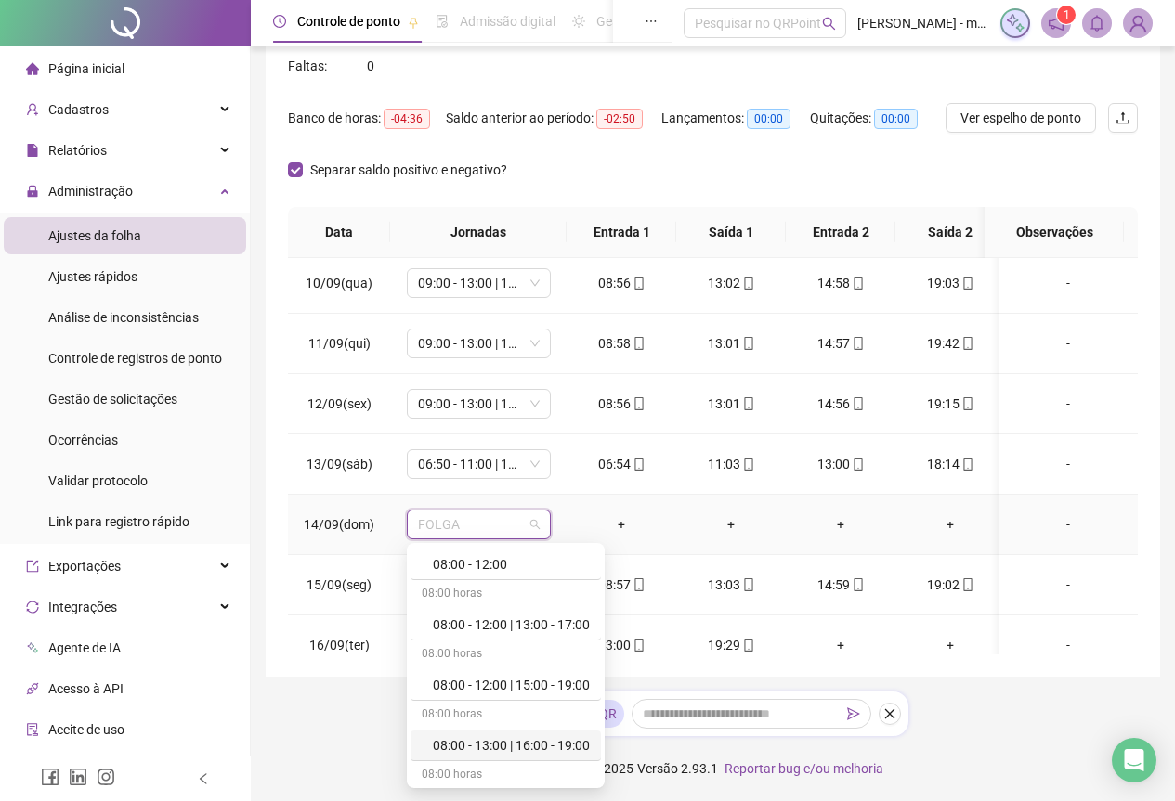
scroll to position [434, 0]
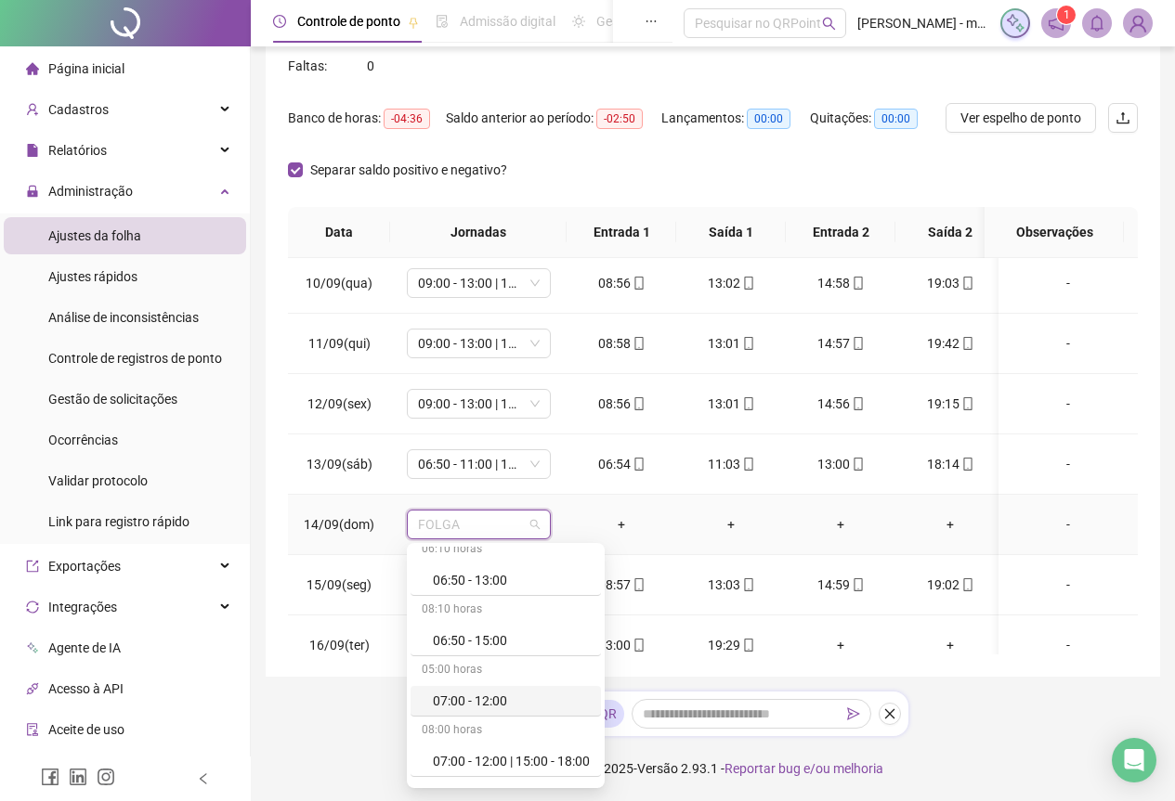
click at [499, 704] on div "07:00 - 12:00" at bounding box center [511, 701] width 157 height 20
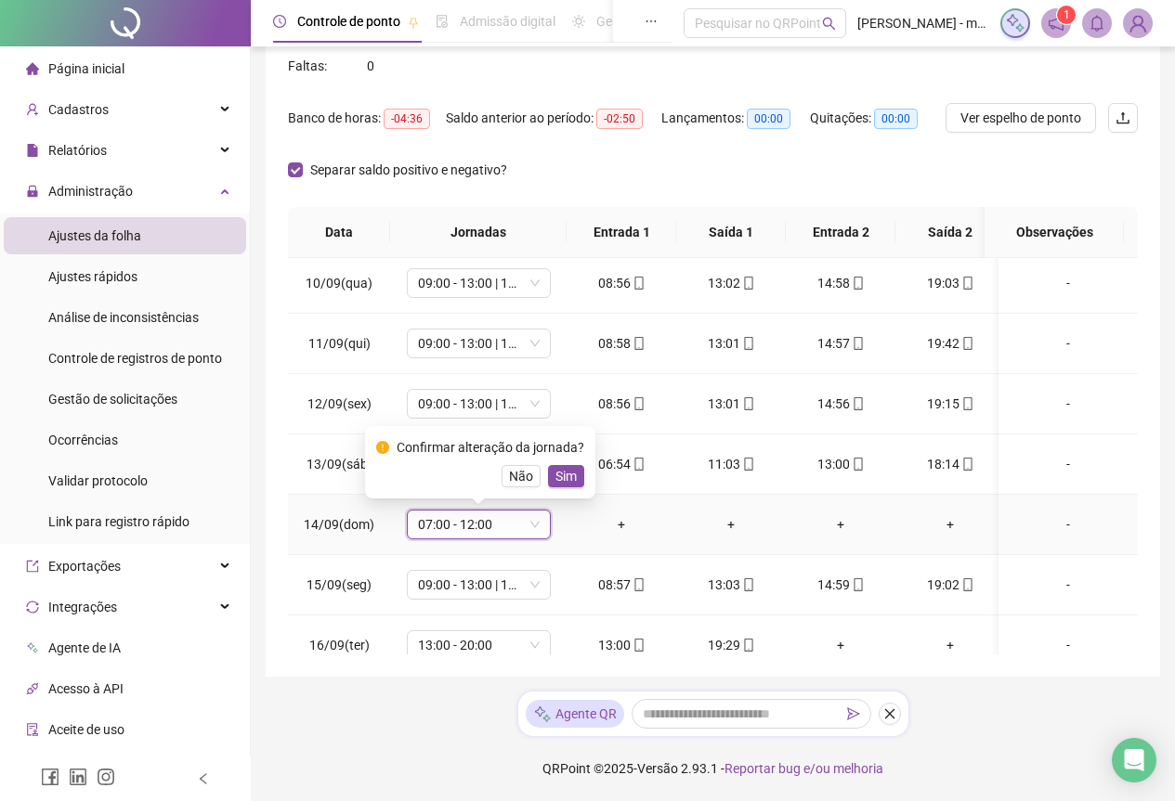
click at [556, 475] on span "Sim" at bounding box center [565, 476] width 21 height 20
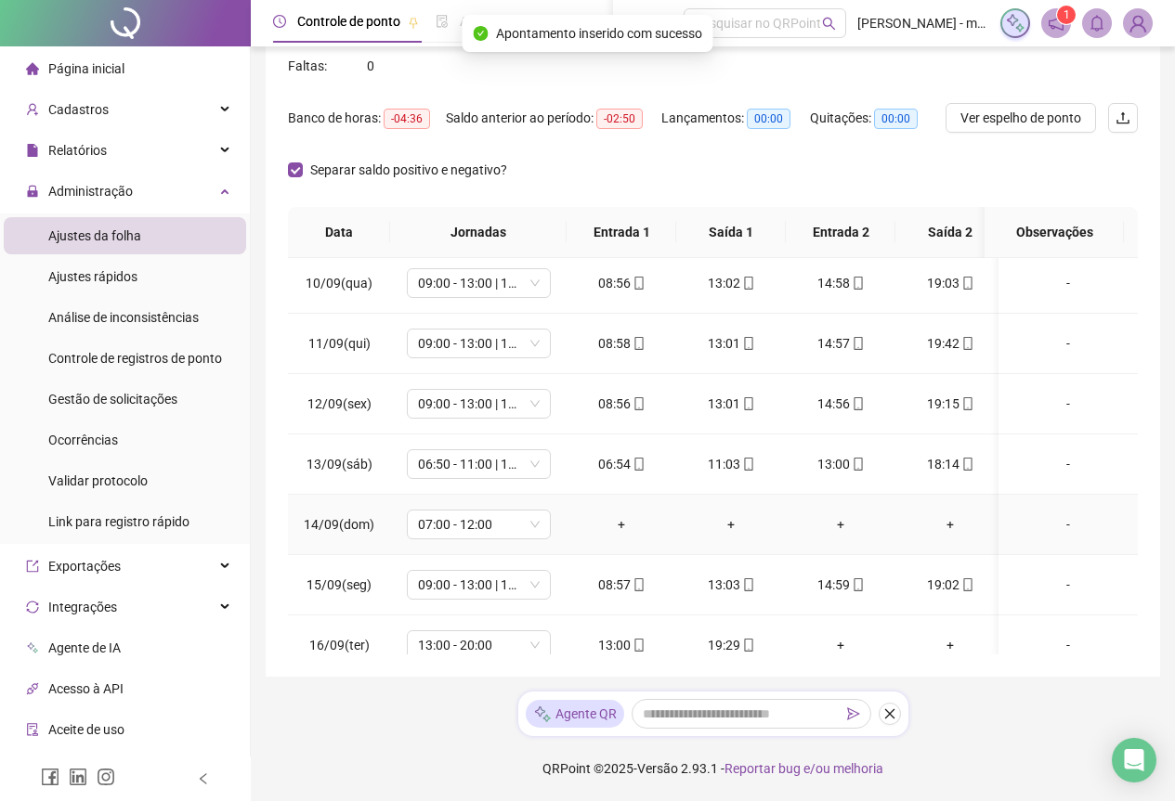
click at [615, 522] on div "+" at bounding box center [621, 524] width 80 height 20
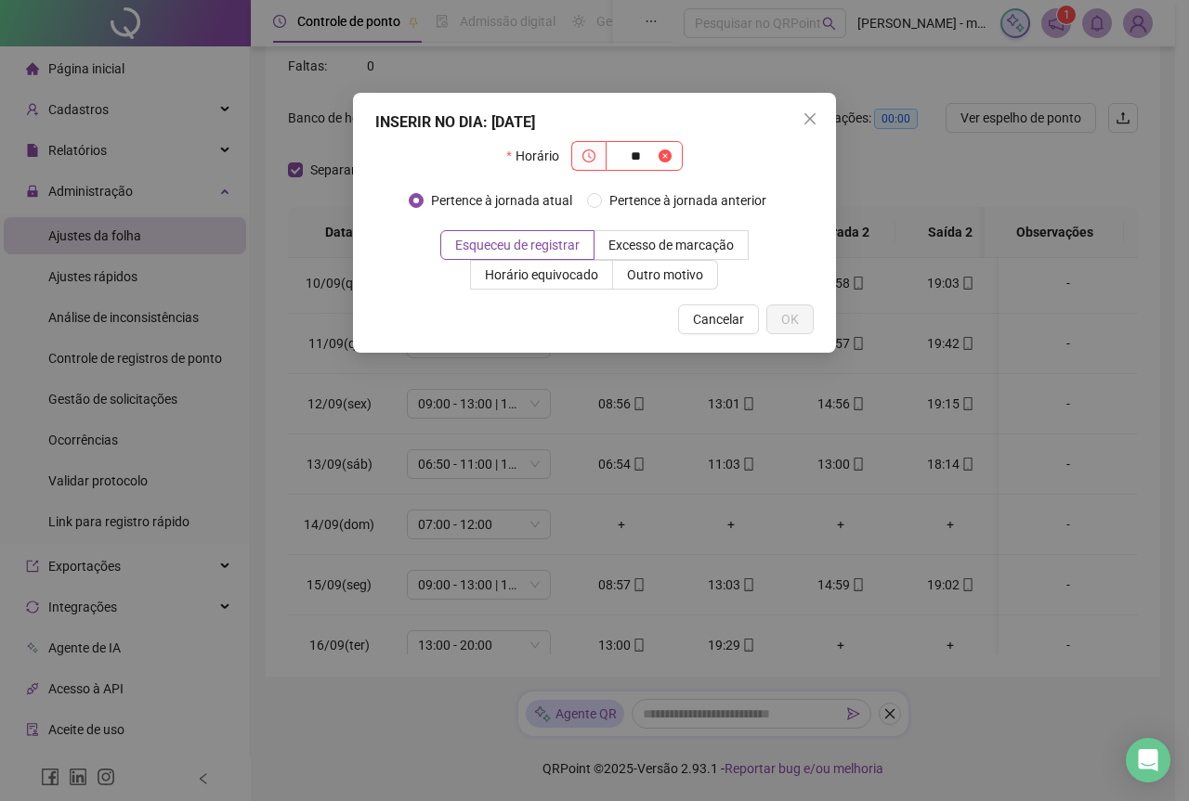
type input "**"
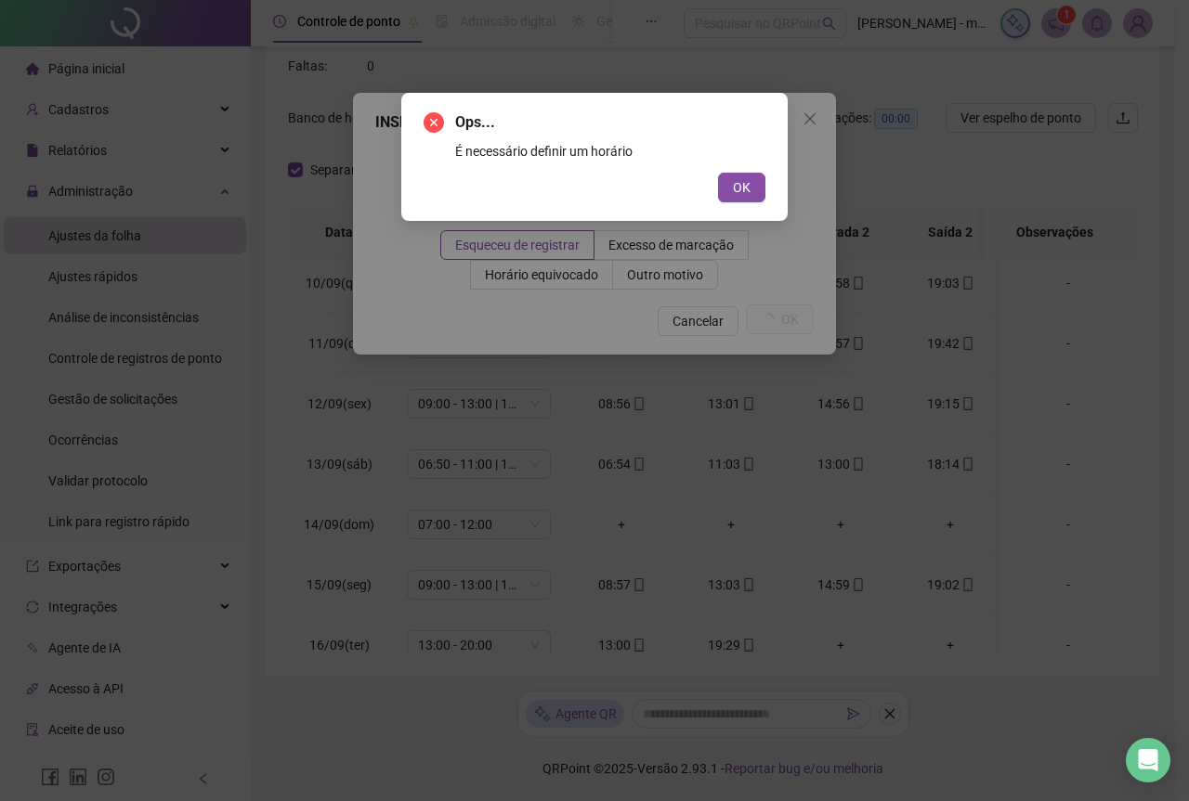
click at [718, 173] on button "OK" at bounding box center [741, 188] width 47 height 30
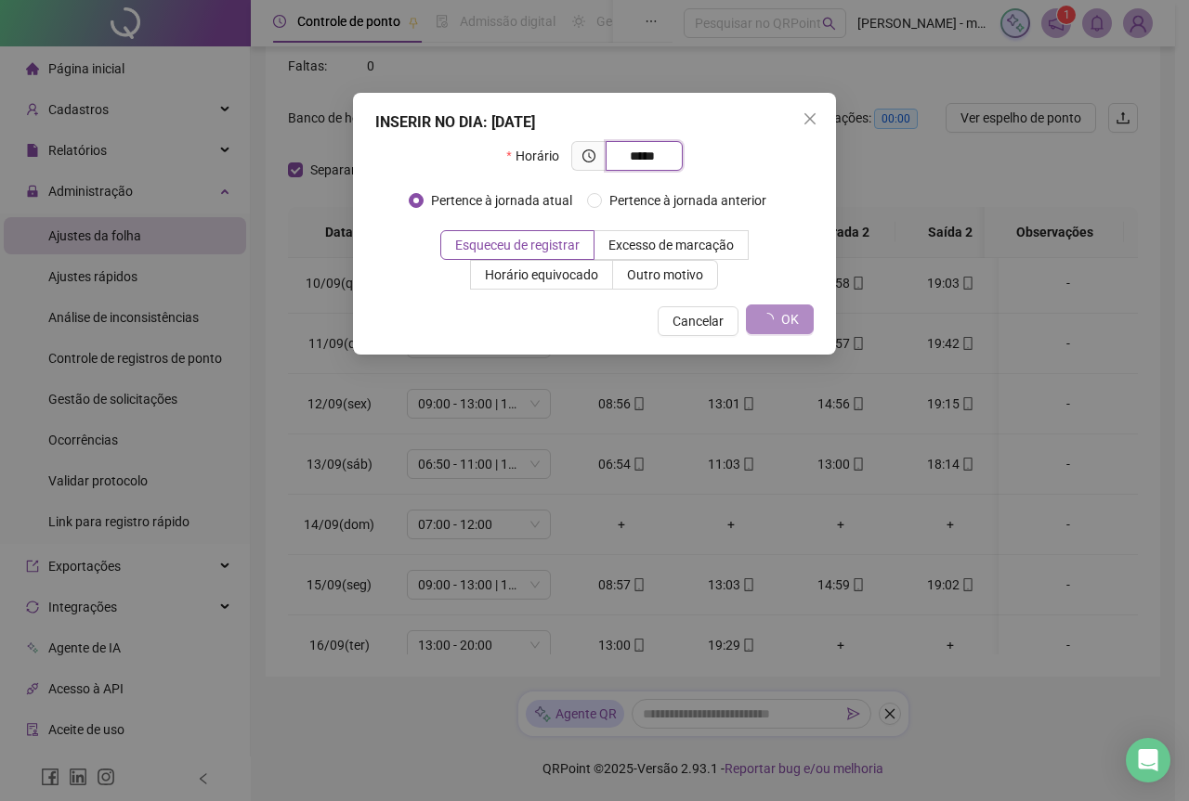
type input "*****"
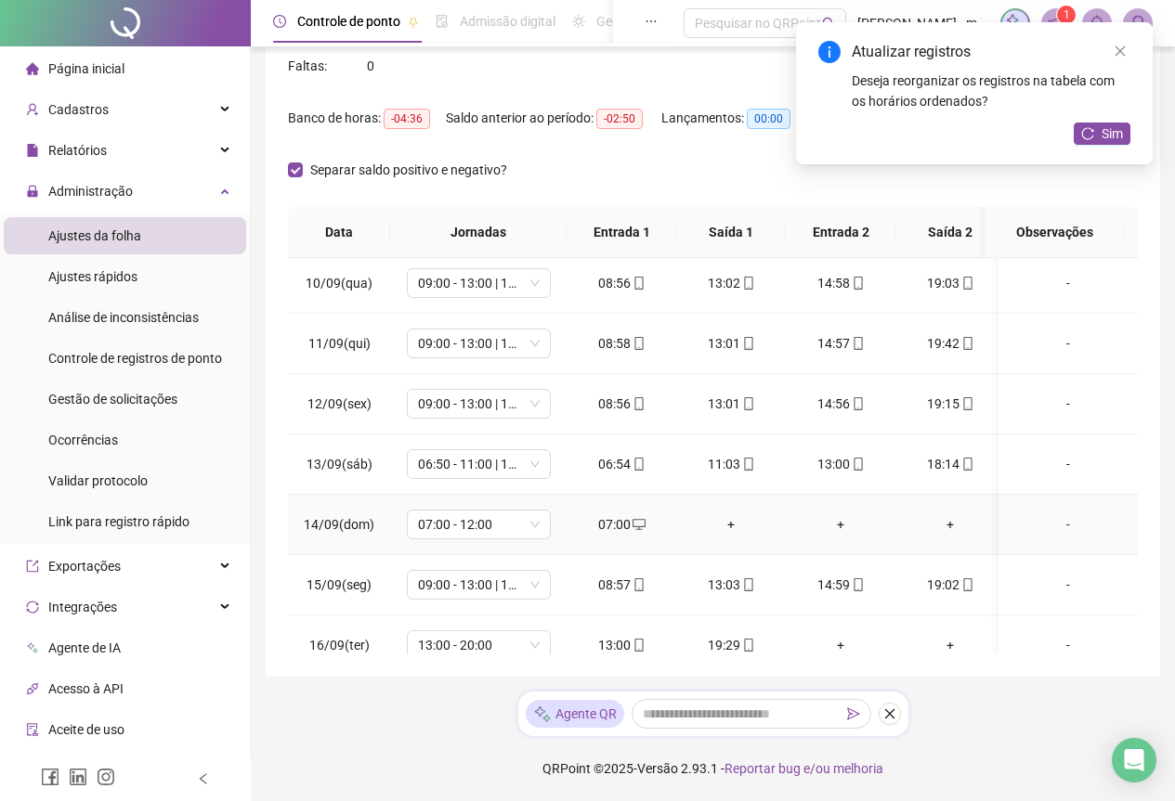
click at [730, 518] on div "+" at bounding box center [731, 524] width 80 height 20
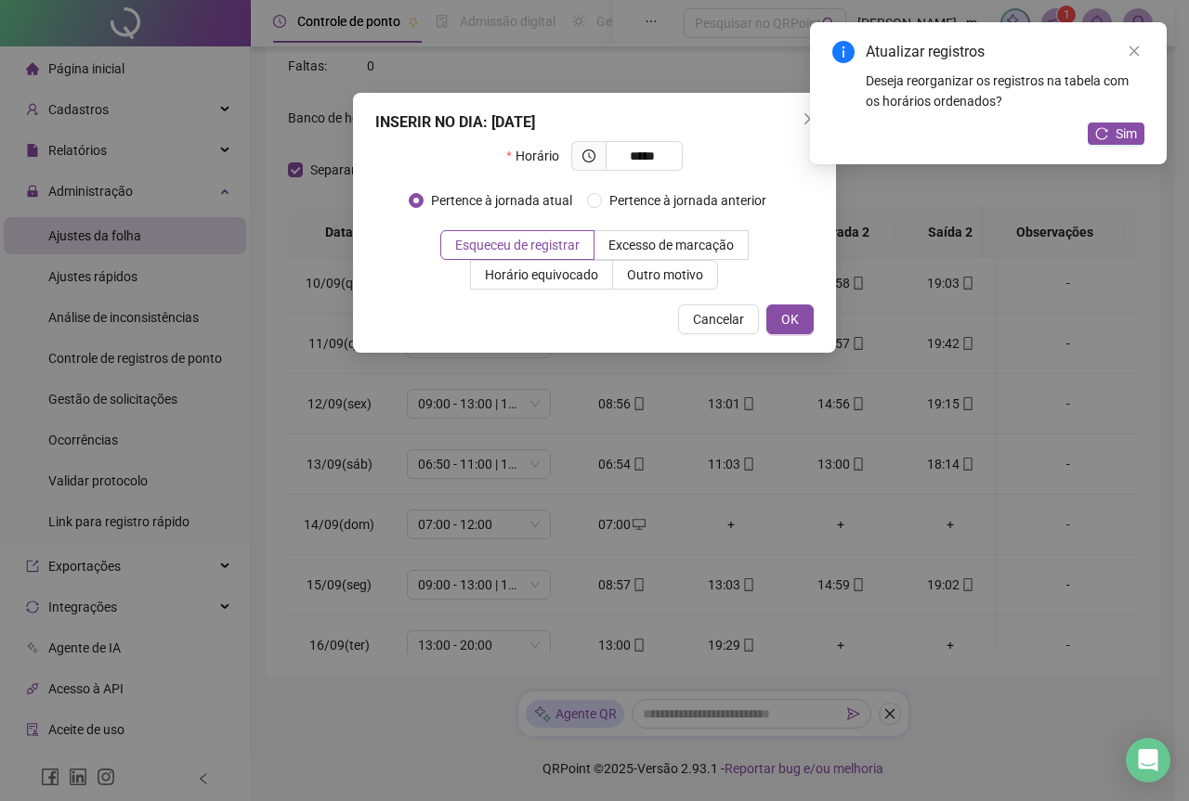
type input "*****"
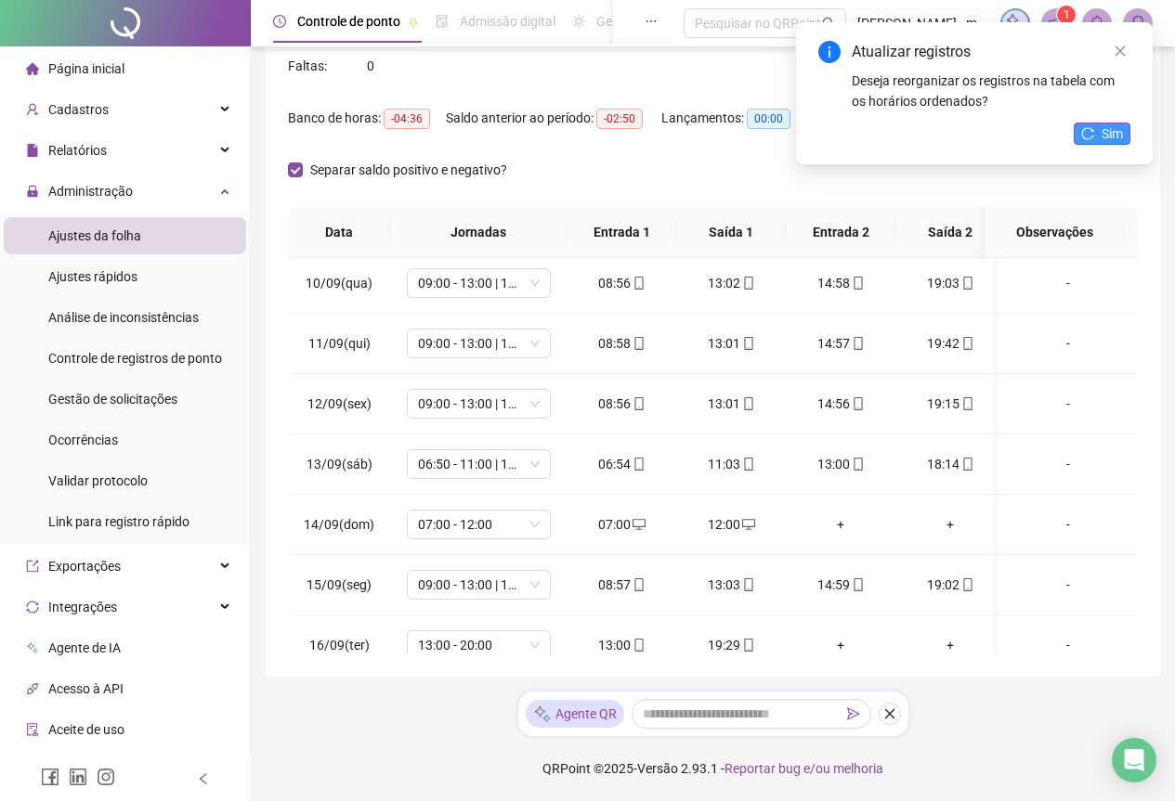
click at [1098, 128] on button "Sim" at bounding box center [1101, 134] width 57 height 22
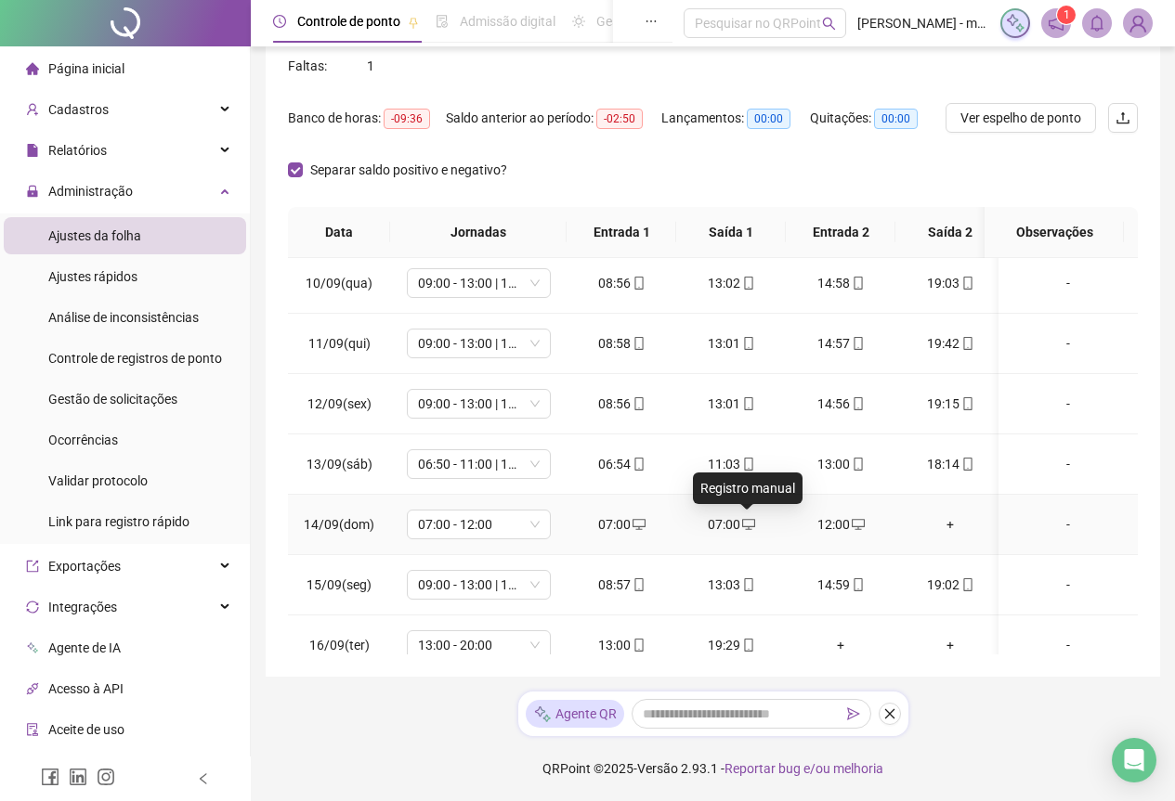
click at [743, 526] on icon "desktop" at bounding box center [748, 524] width 13 height 13
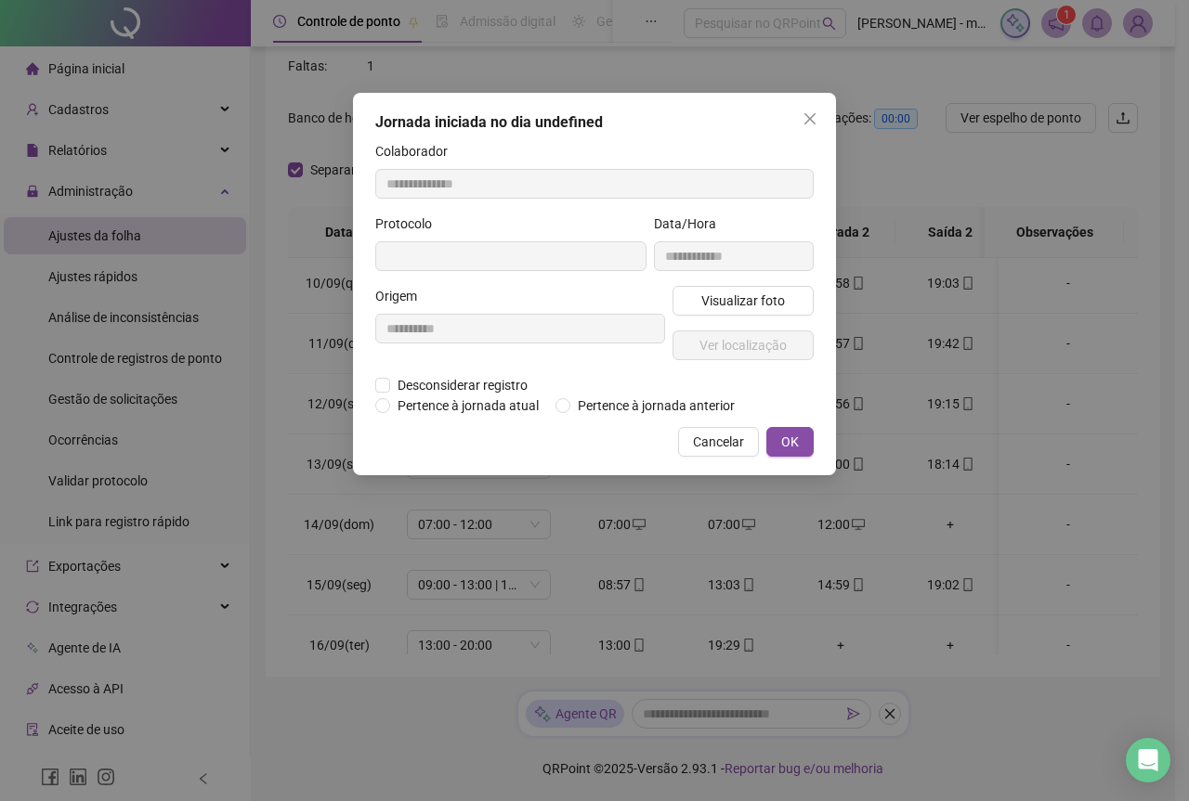
type input "**********"
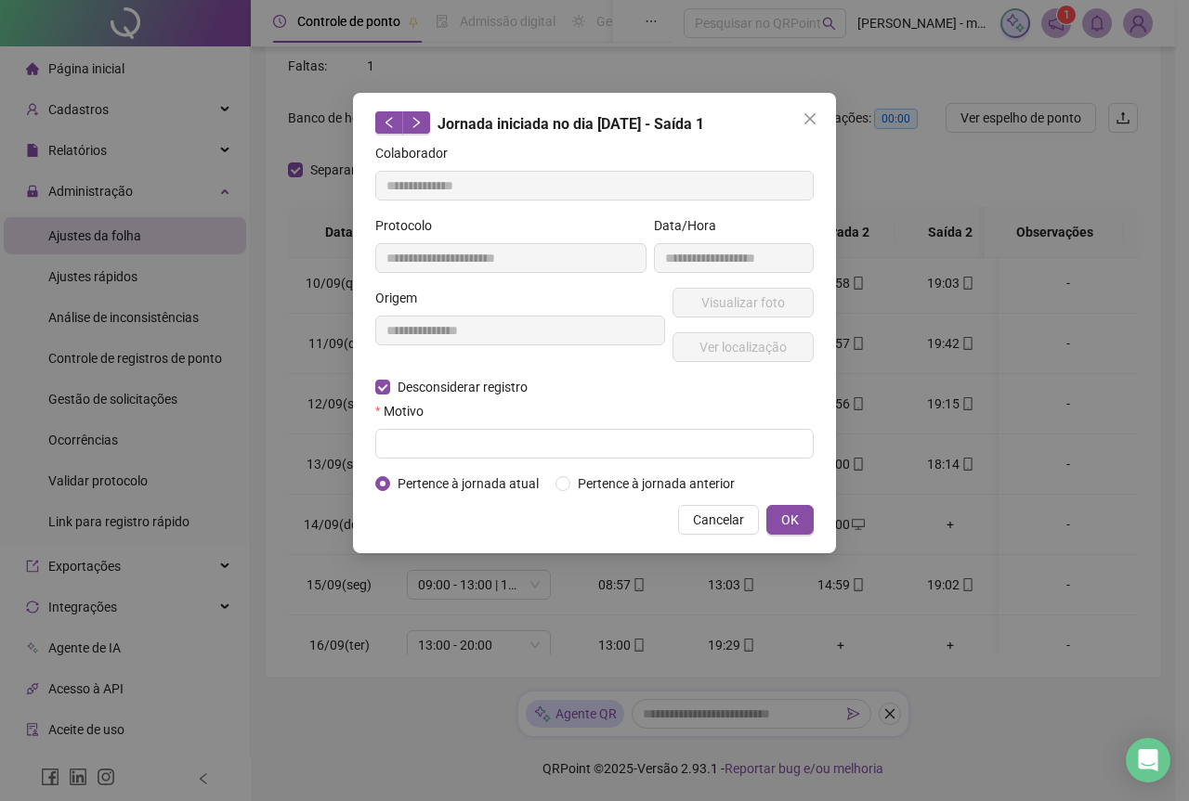
click at [706, 516] on span "Cancelar" at bounding box center [718, 520] width 51 height 20
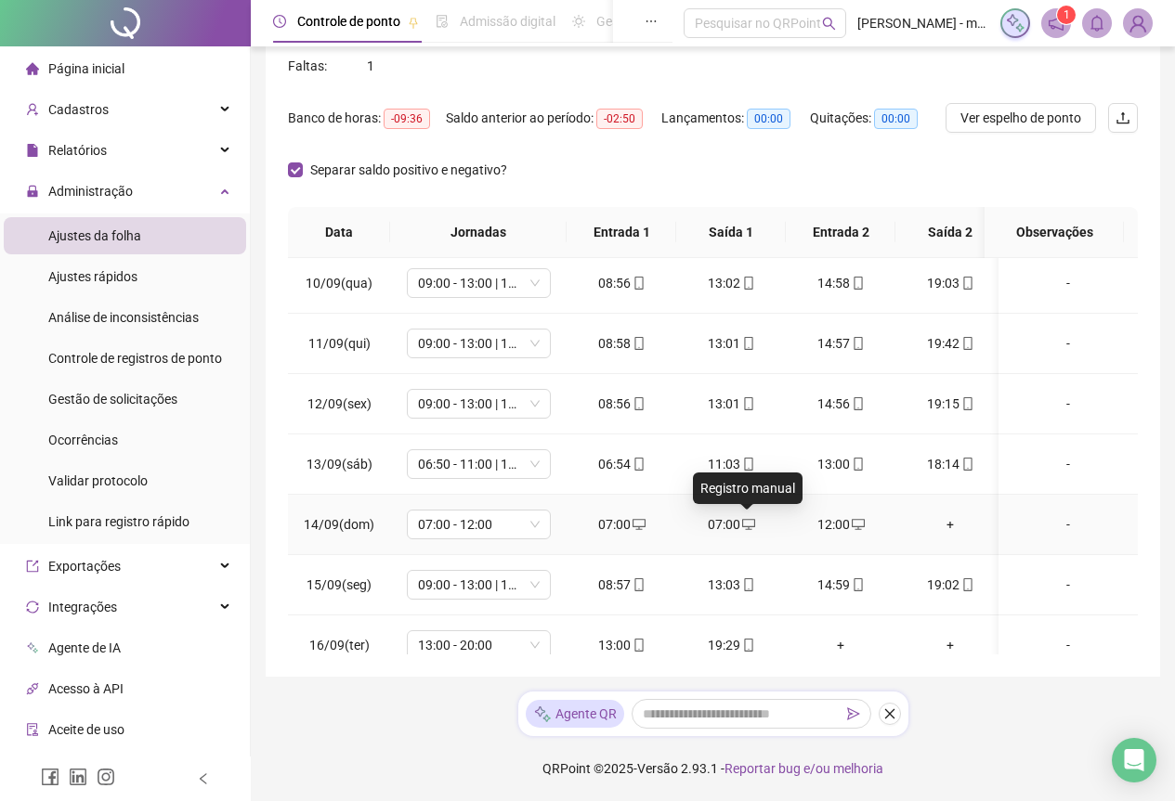
click at [740, 521] on span "desktop" at bounding box center [747, 524] width 15 height 13
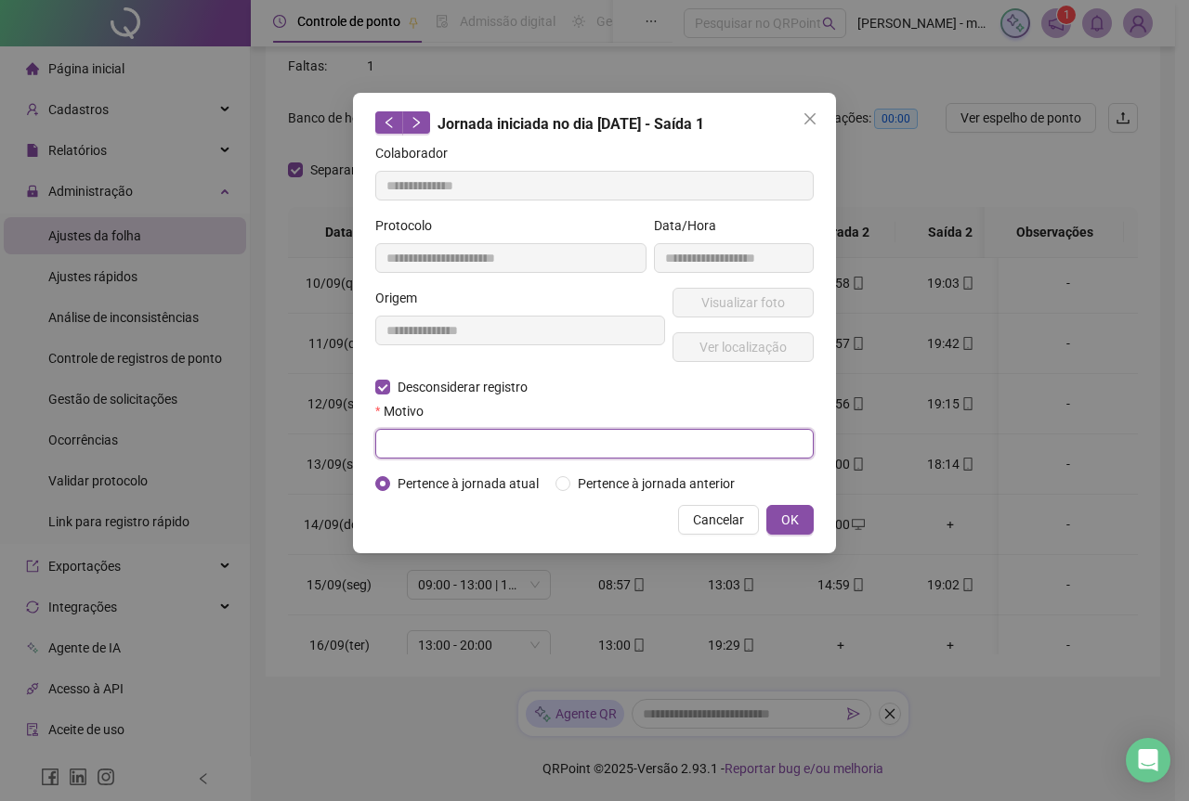
click at [401, 445] on input "text" at bounding box center [594, 444] width 438 height 30
type input "****"
click at [779, 507] on button "OK" at bounding box center [789, 520] width 47 height 30
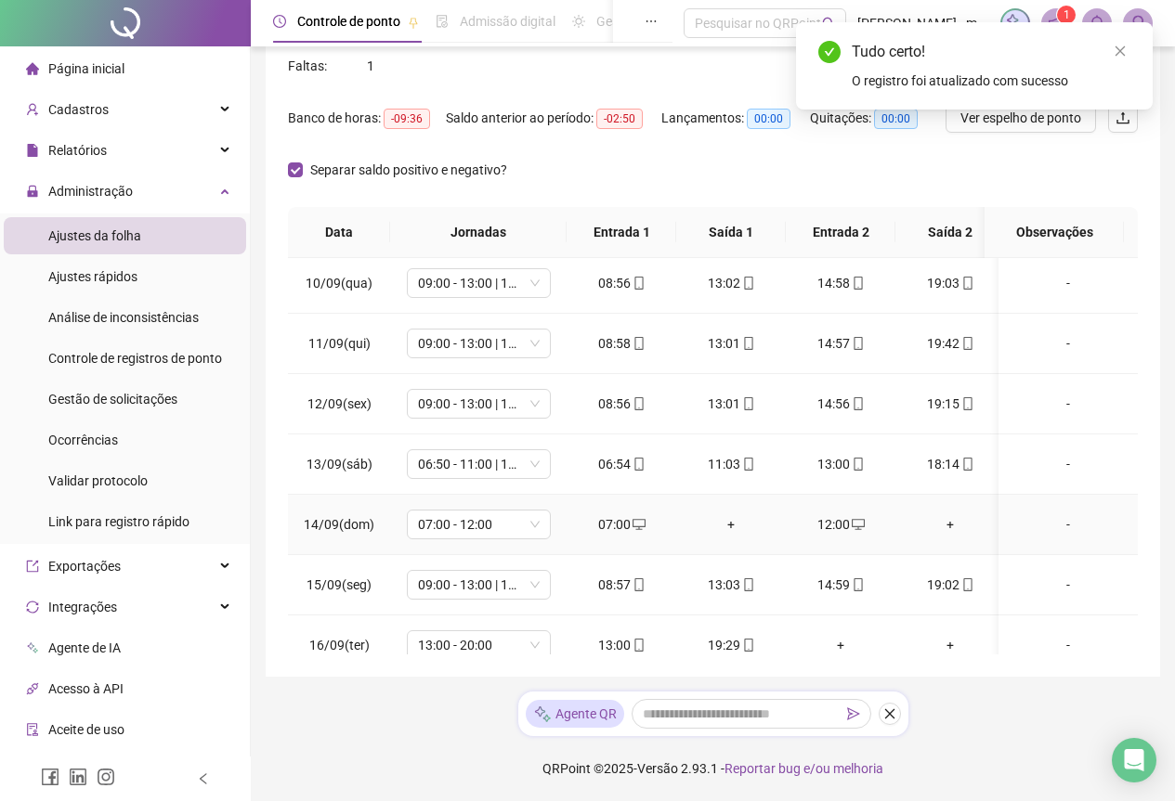
click at [739, 517] on div "+" at bounding box center [731, 524] width 80 height 20
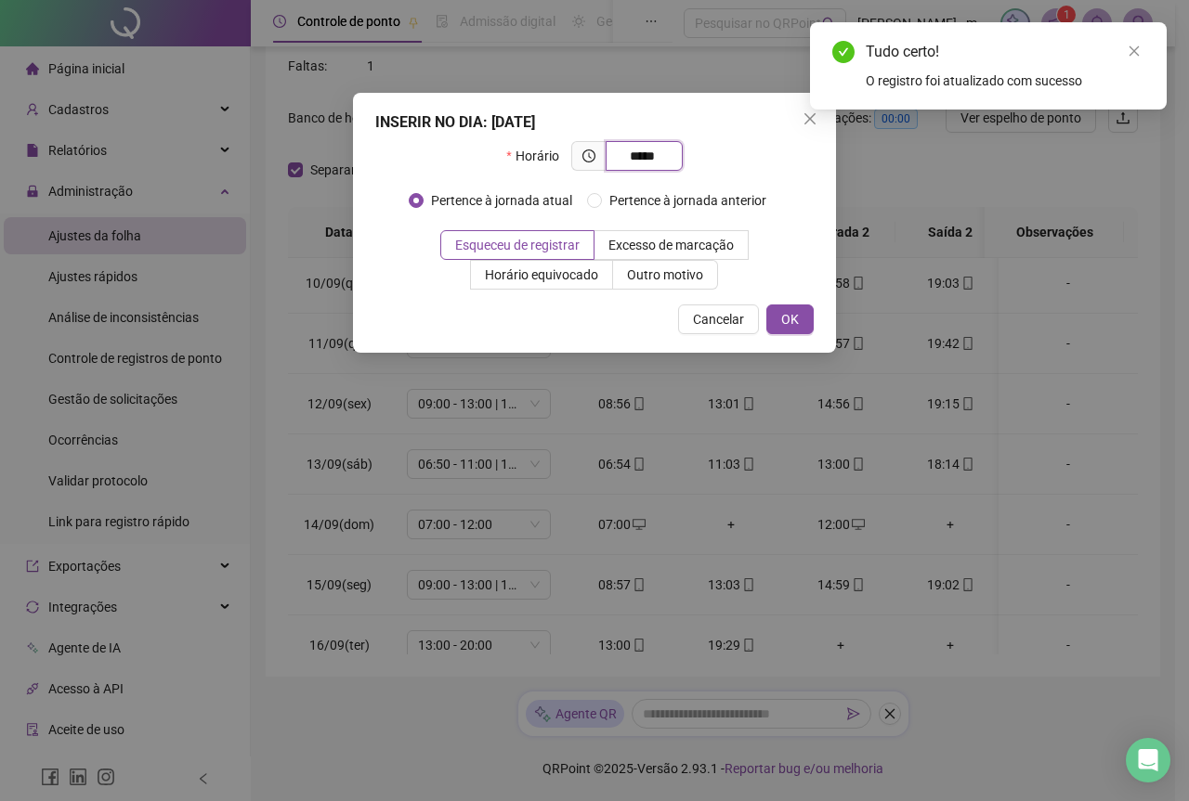
type input "*****"
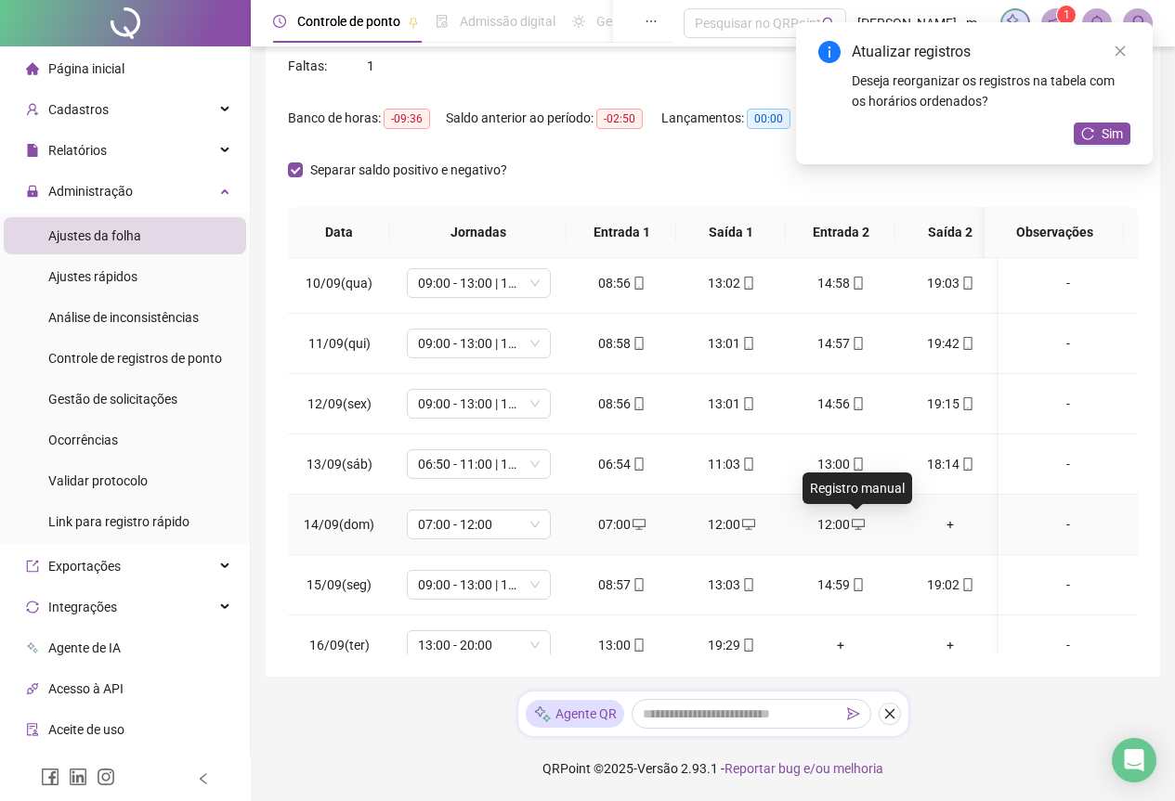
click at [850, 526] on span "desktop" at bounding box center [857, 524] width 15 height 13
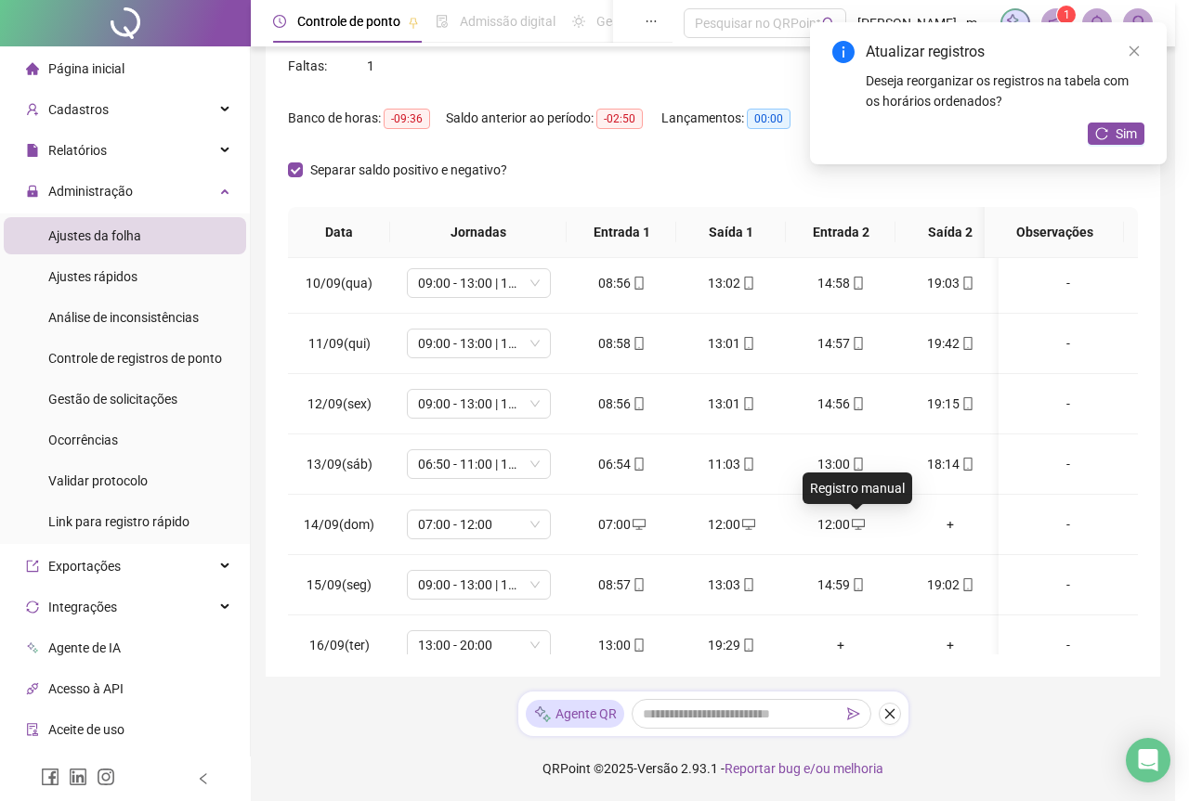
type input "**********"
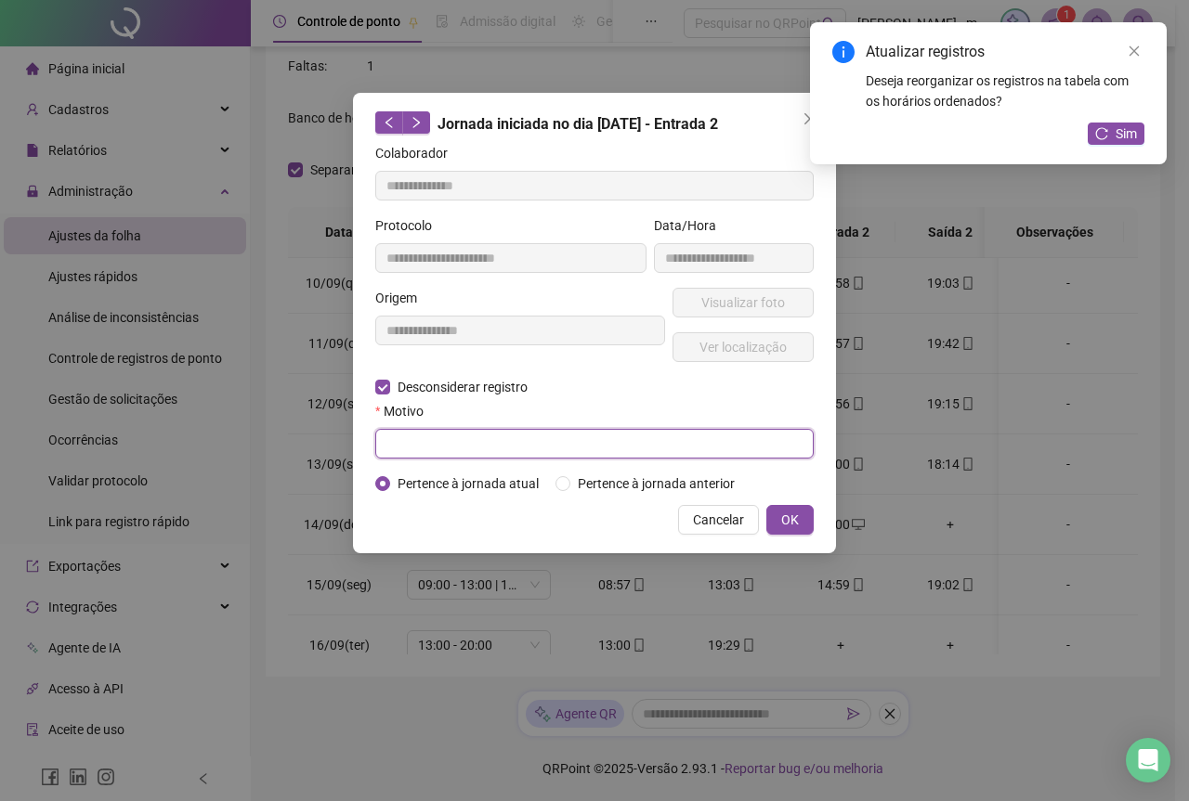
click at [486, 444] on input "text" at bounding box center [594, 444] width 438 height 30
type input "****"
click at [784, 519] on button "OK" at bounding box center [789, 520] width 47 height 30
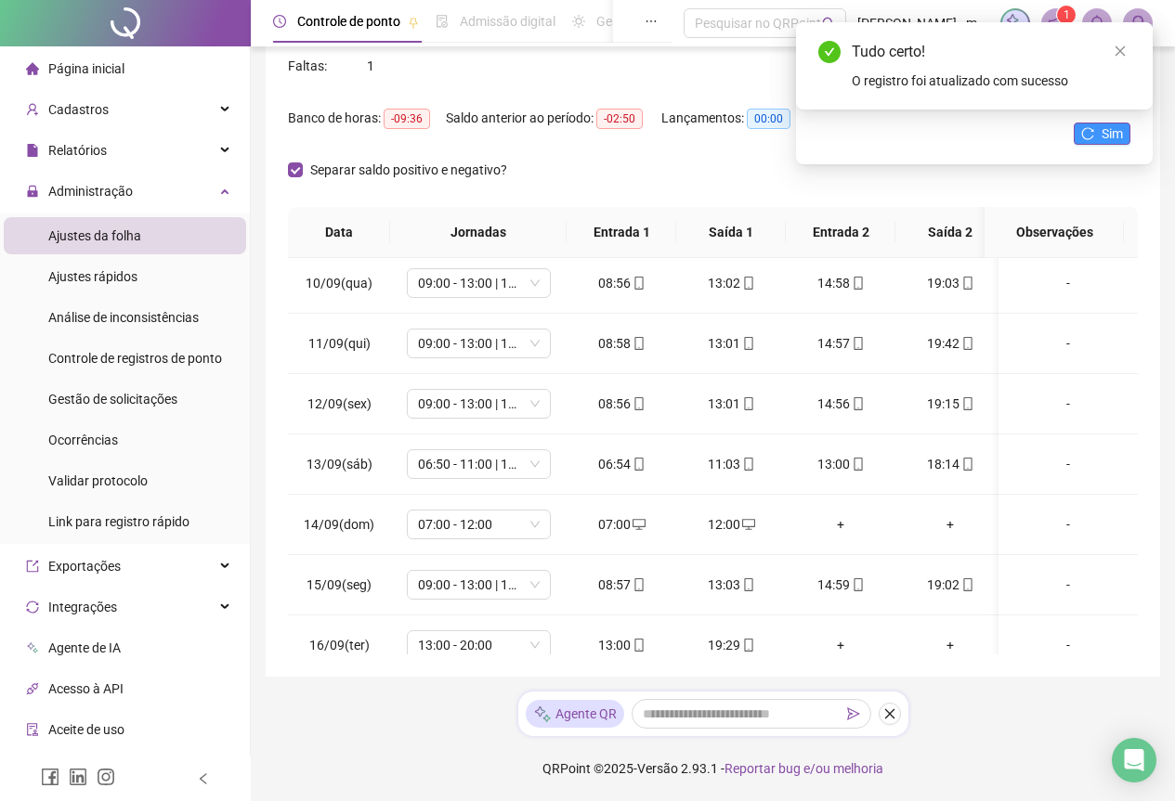
click at [1101, 133] on span "Sim" at bounding box center [1111, 133] width 21 height 20
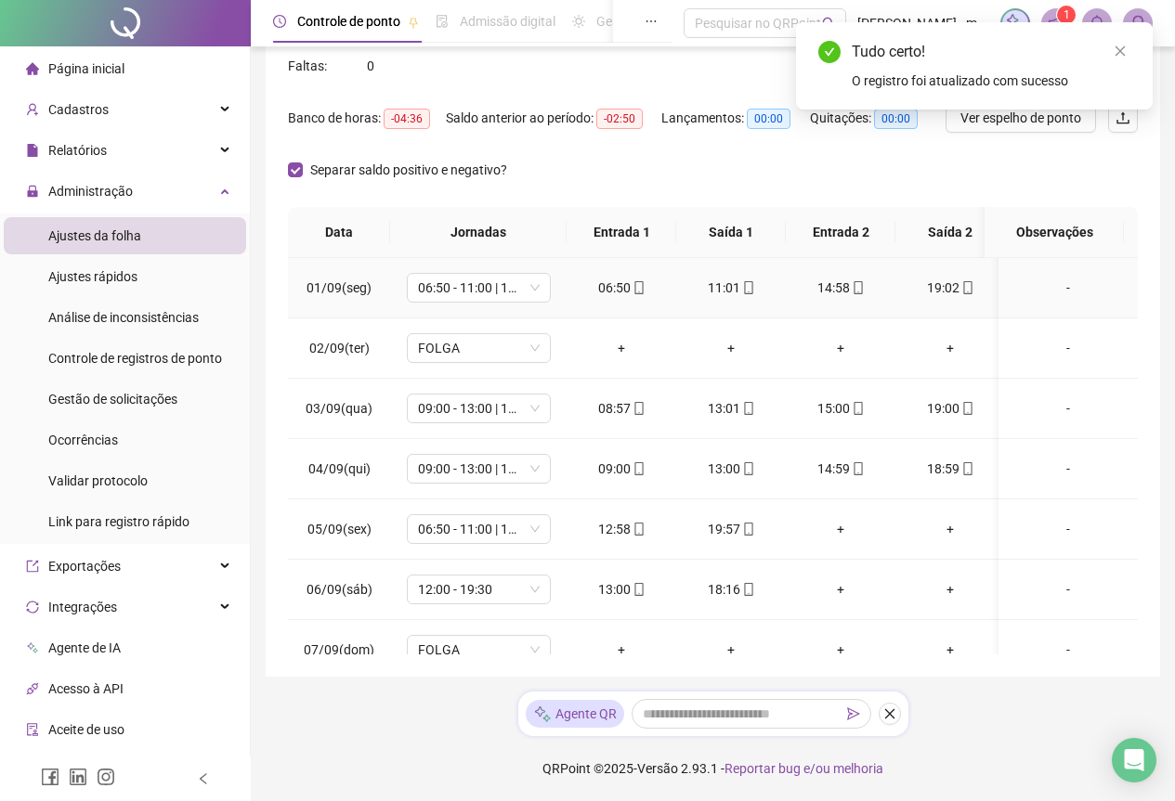
scroll to position [0, 0]
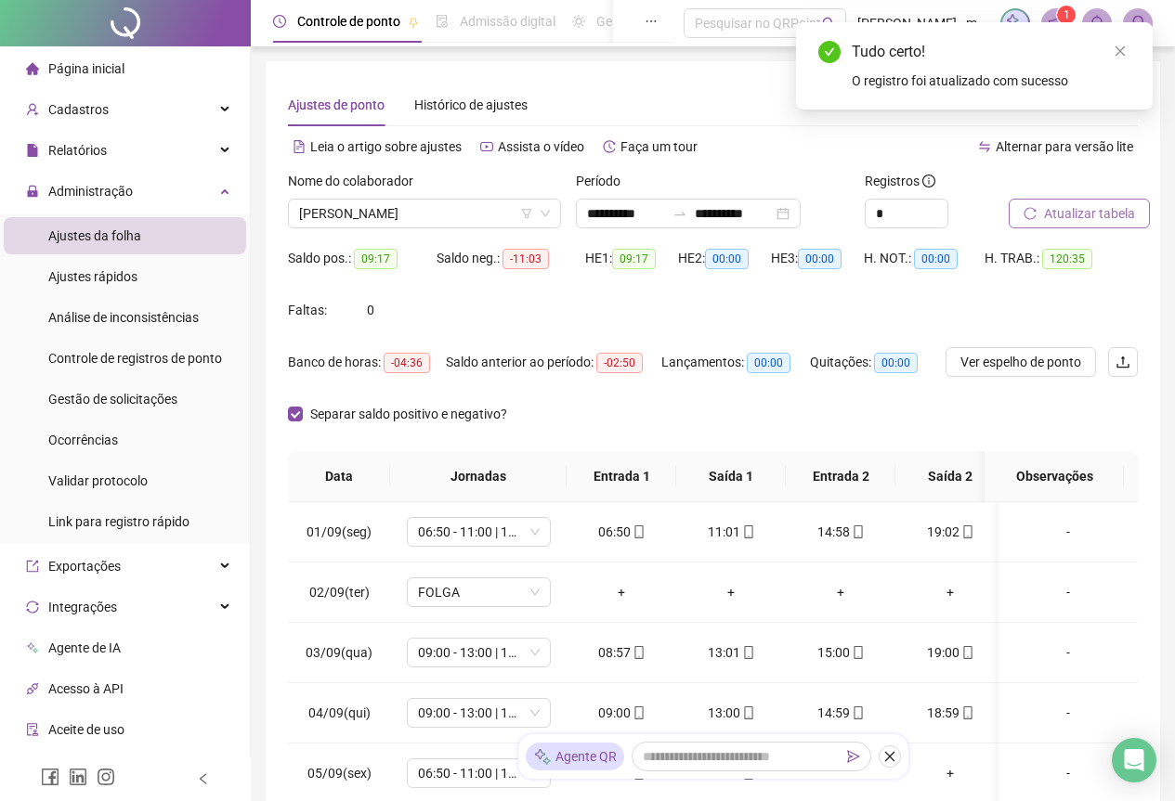
click at [1094, 212] on span "Atualizar tabela" at bounding box center [1089, 213] width 91 height 20
